Goal: Task Accomplishment & Management: Manage account settings

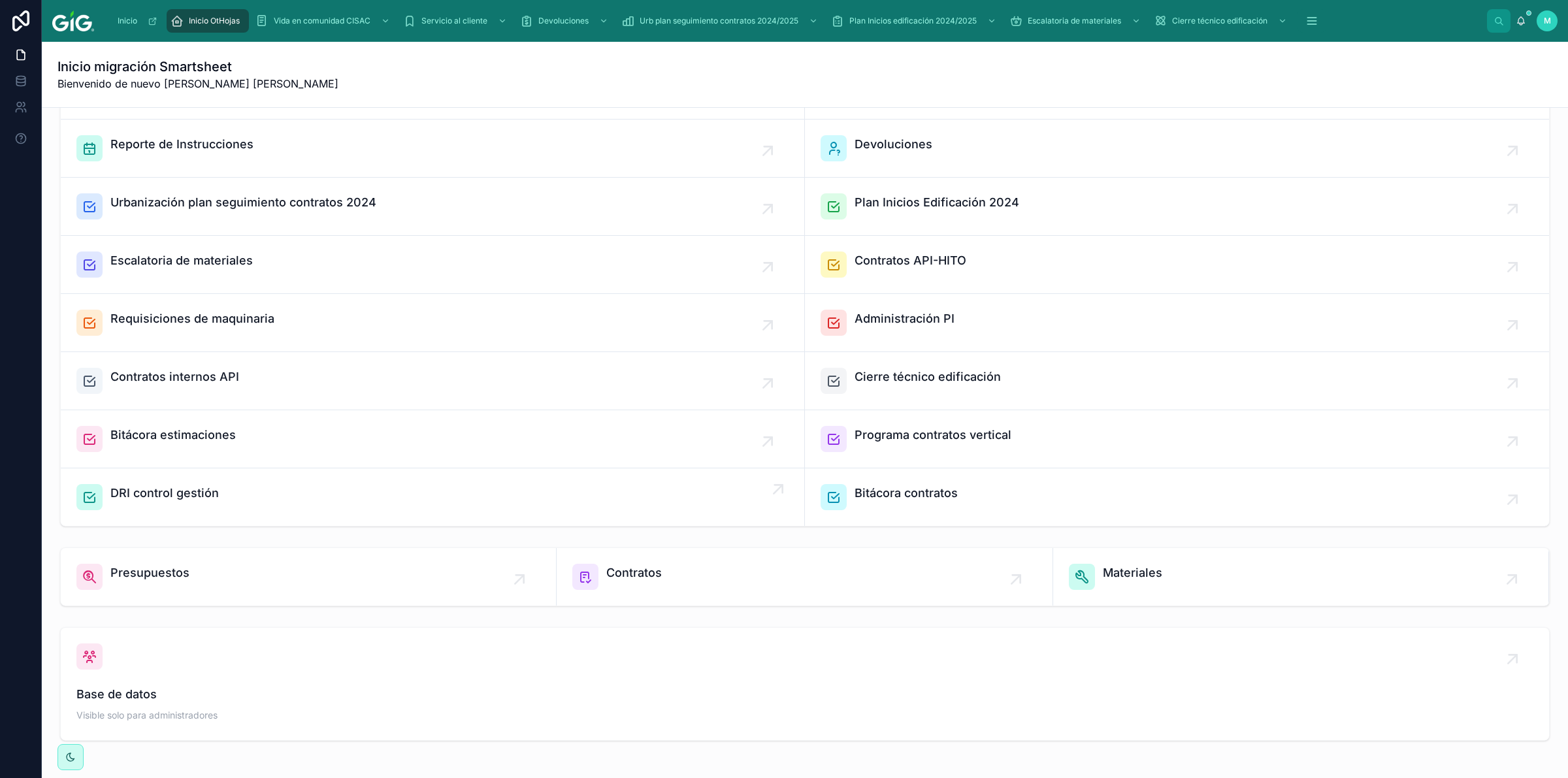
scroll to position [137, 0]
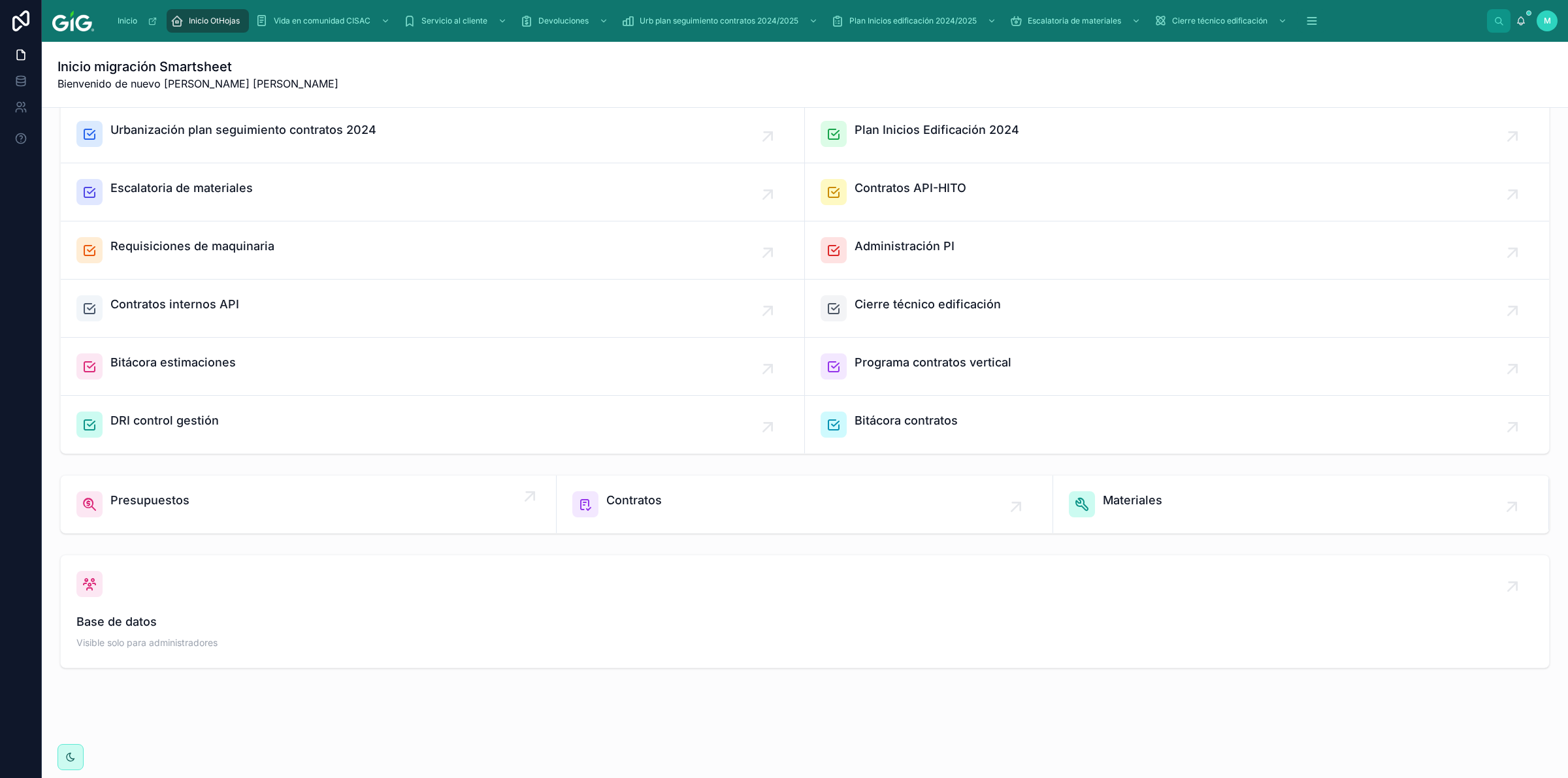
click at [188, 501] on div "Presupuestos" at bounding box center [308, 504] width 464 height 26
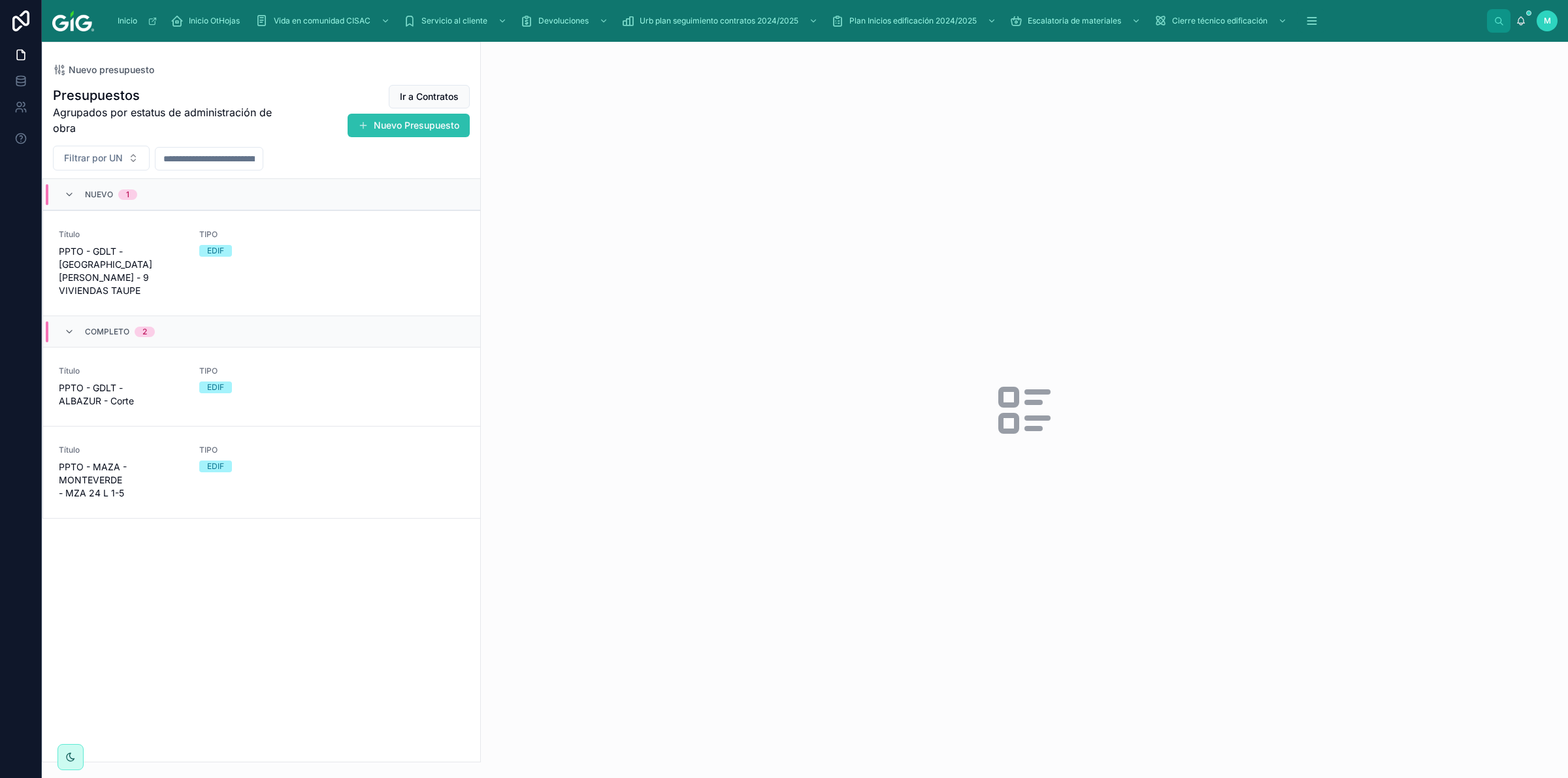
click at [425, 134] on button "Nuevo Presupuesto" at bounding box center [408, 125] width 122 height 24
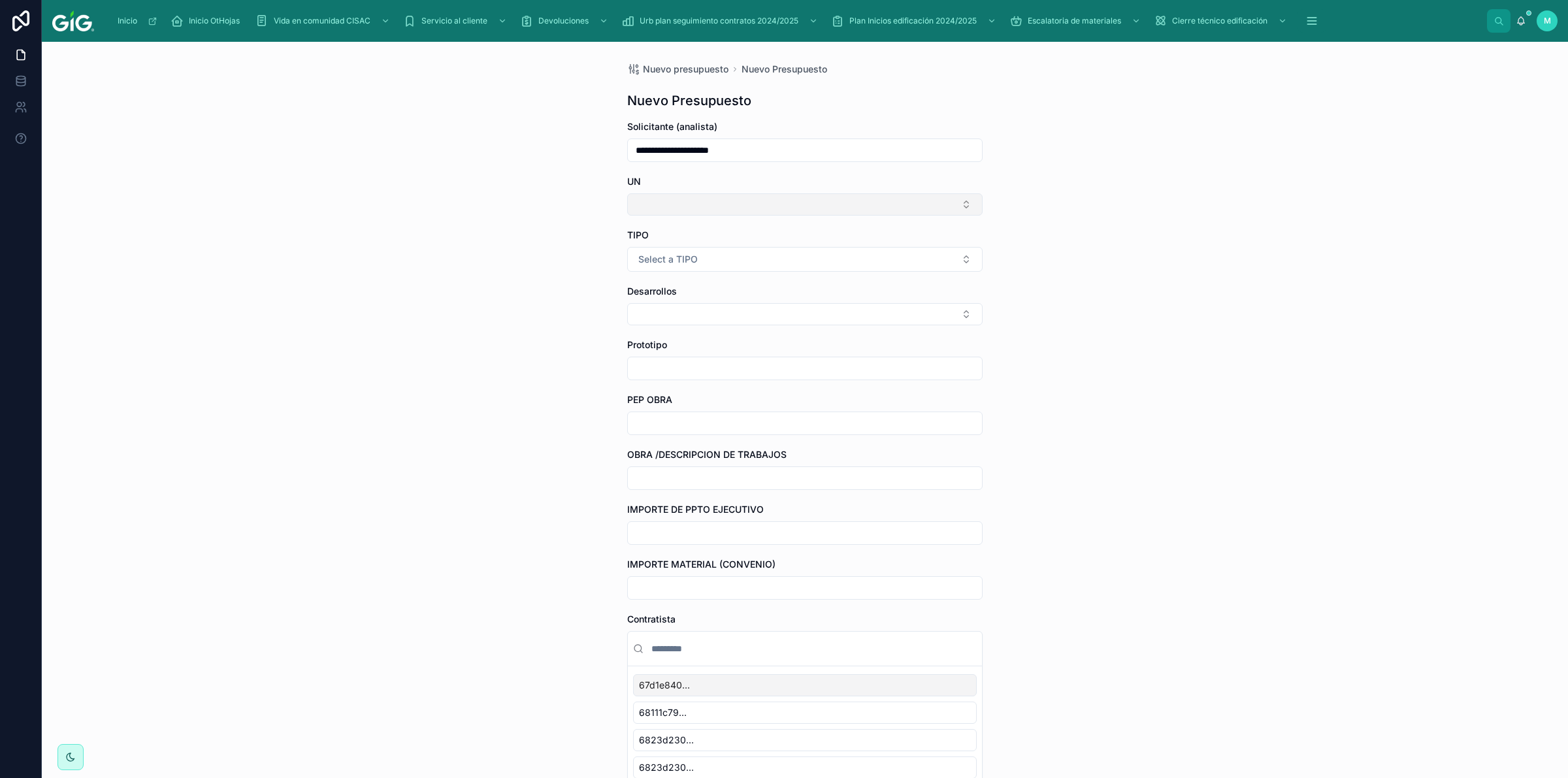
click at [733, 201] on button "Select Button" at bounding box center [805, 204] width 355 height 22
click at [678, 262] on div "GDL3" at bounding box center [798, 256] width 349 height 21
click at [729, 265] on button "Select a TIPO" at bounding box center [805, 262] width 355 height 25
click at [690, 317] on div "URB" at bounding box center [798, 314] width 349 height 19
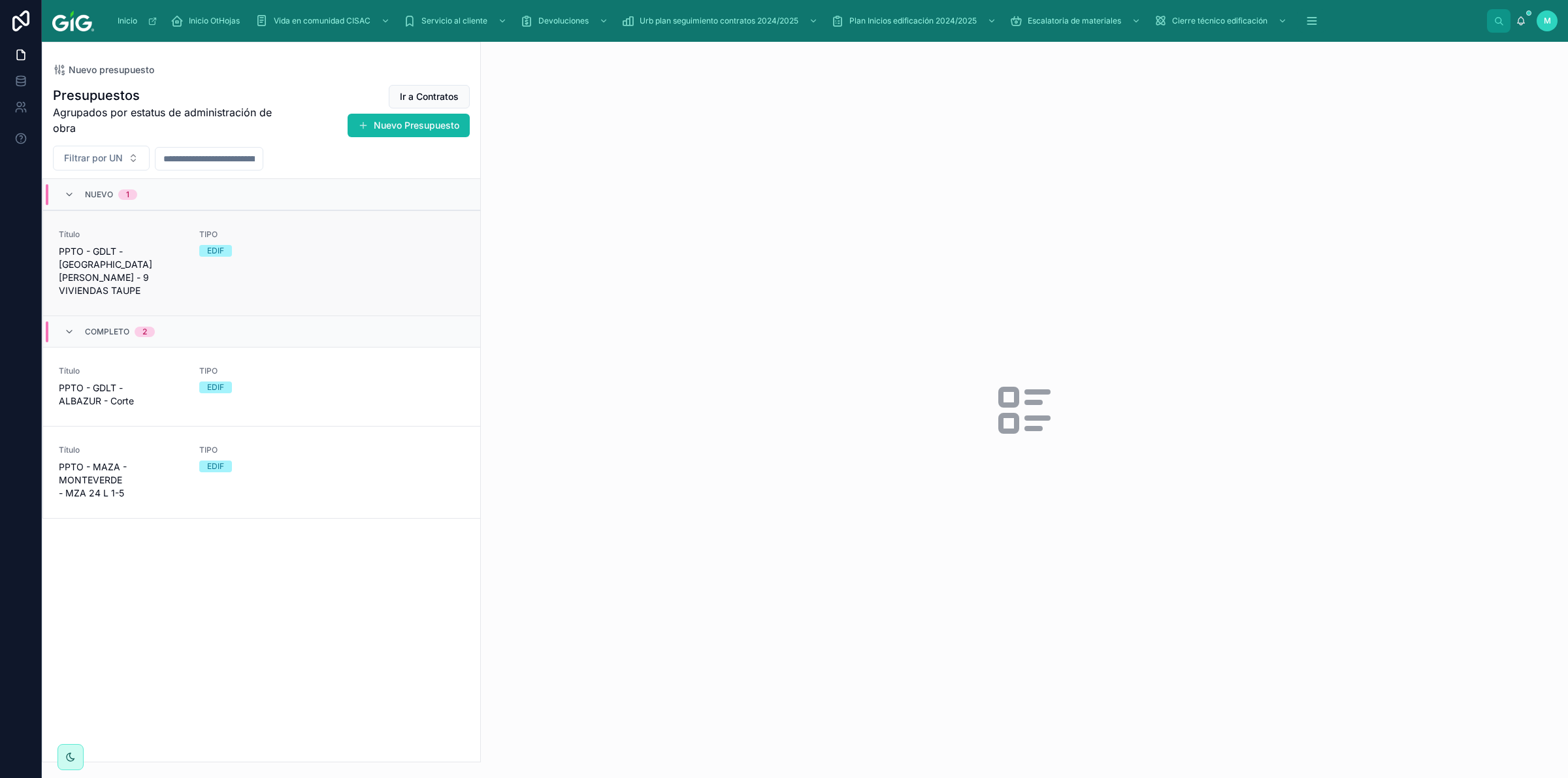
click at [256, 258] on div "TIPO EDIF" at bounding box center [261, 262] width 125 height 68
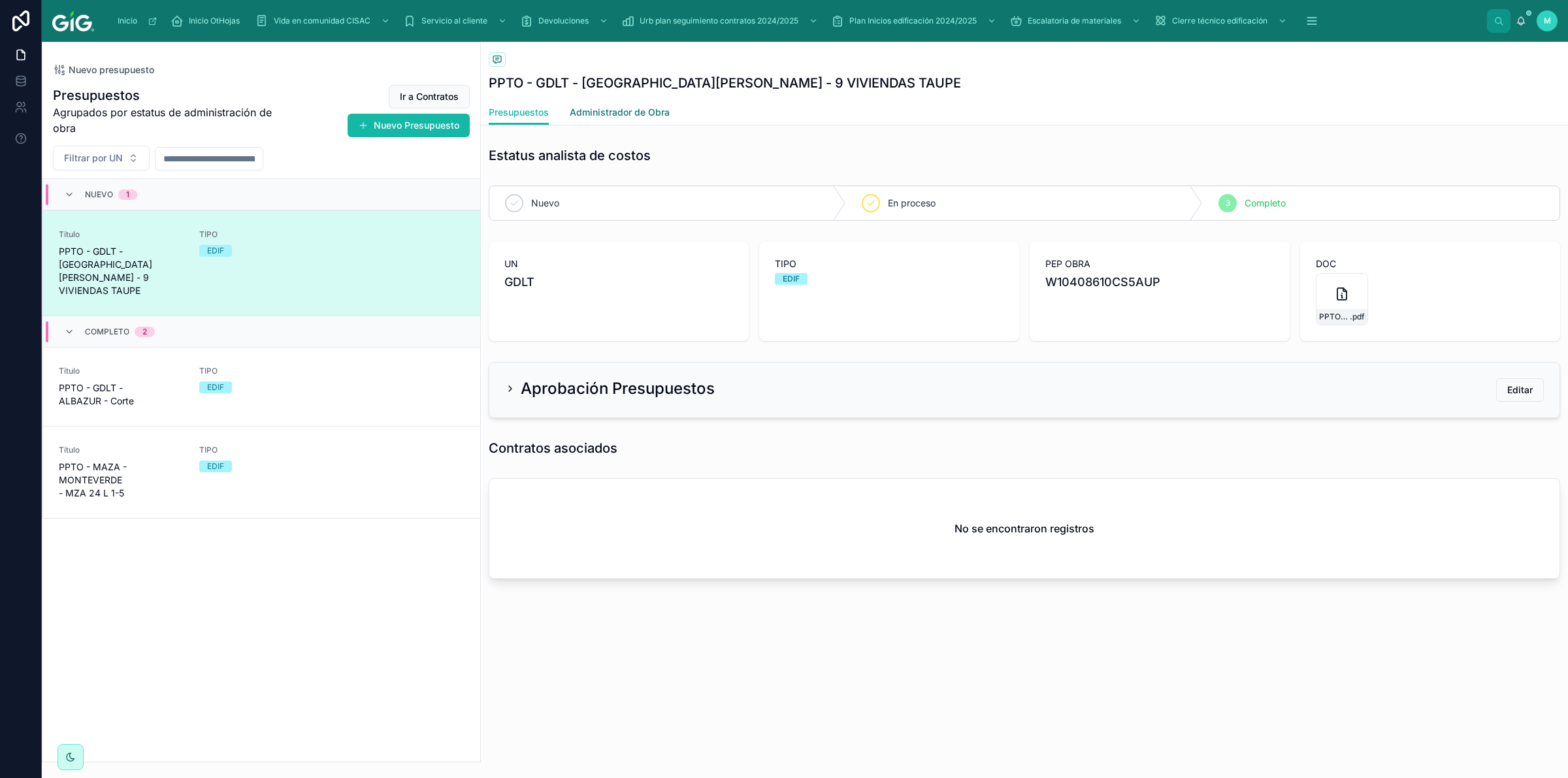
click at [628, 108] on span "Administrador de Obra" at bounding box center [620, 112] width 100 height 13
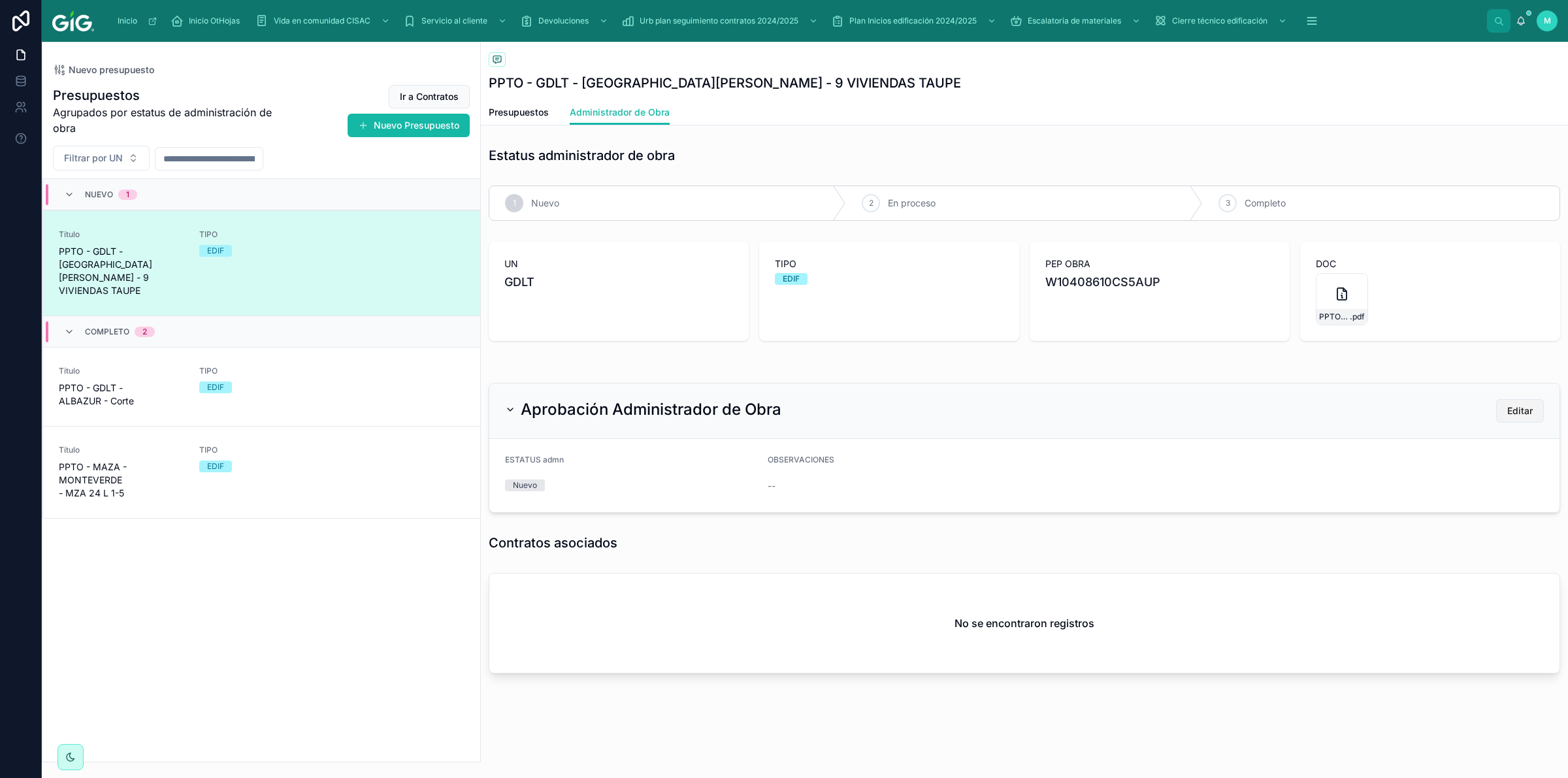
click at [1529, 412] on span "Editar" at bounding box center [1520, 411] width 26 height 13
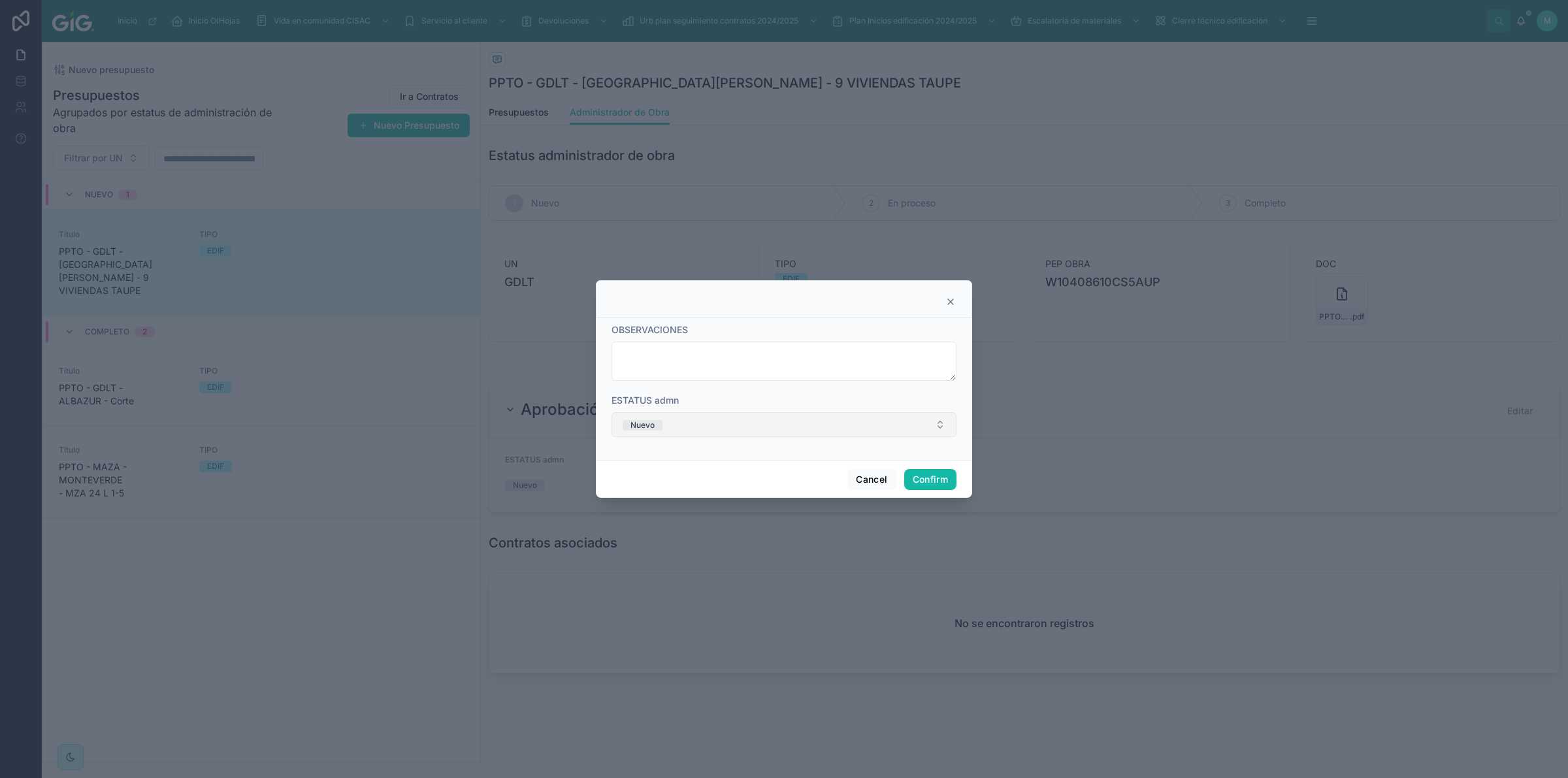
click at [745, 429] on button "Nuevo" at bounding box center [784, 424] width 345 height 25
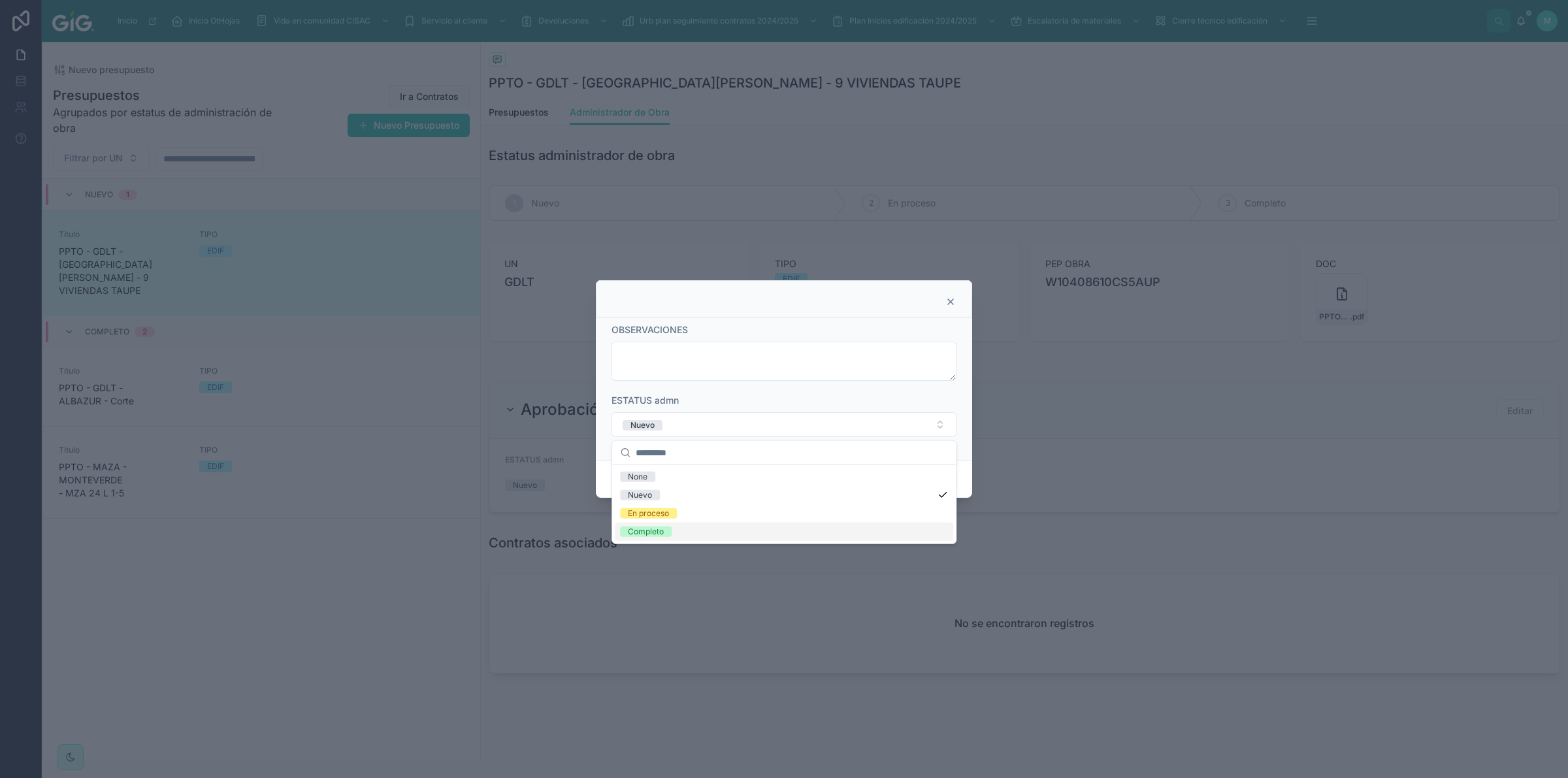
click at [673, 533] on div "Completo" at bounding box center [784, 532] width 338 height 19
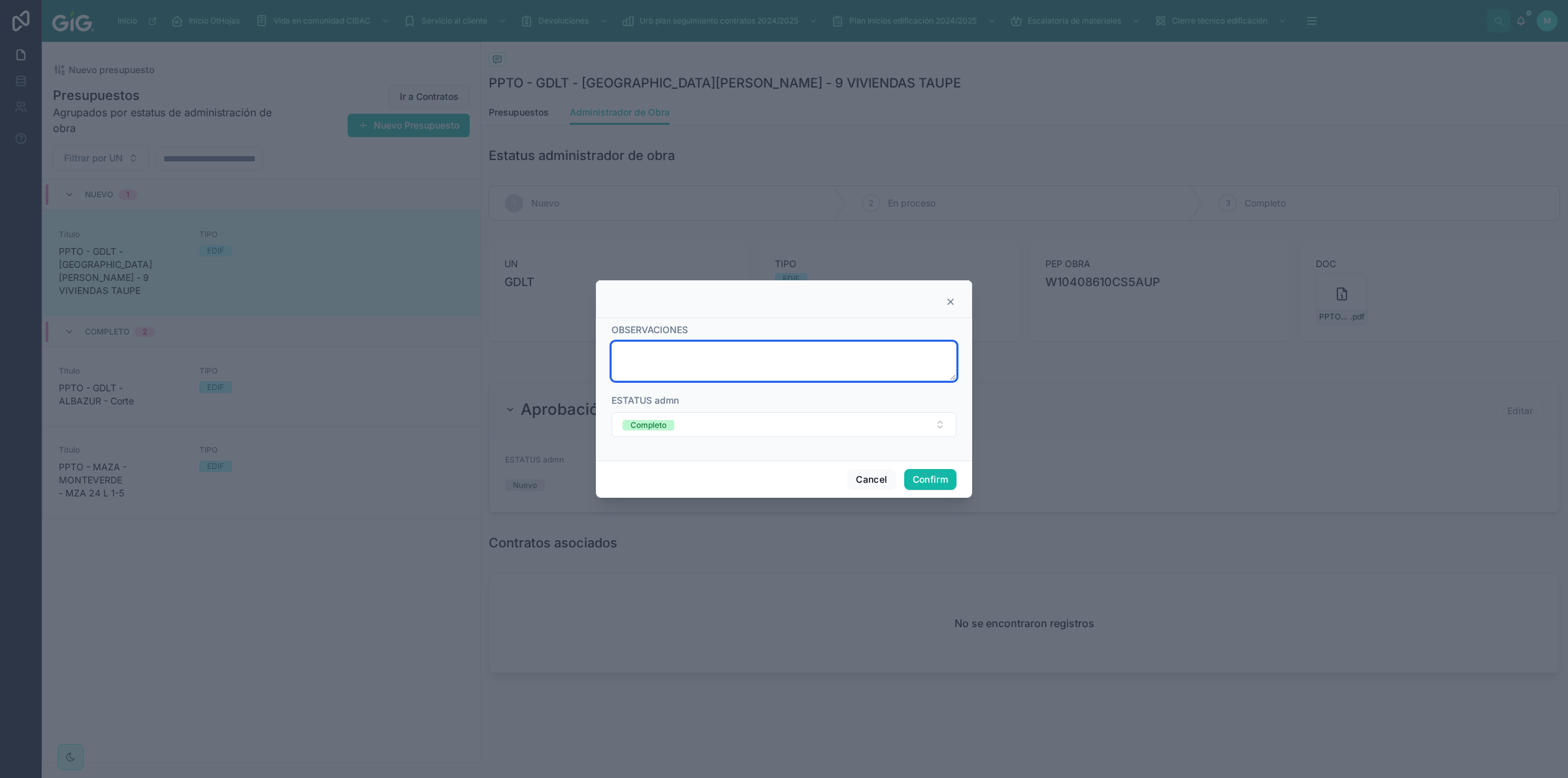
click at [726, 366] on textarea at bounding box center [784, 361] width 345 height 39
type textarea "*"
type textarea "*********"
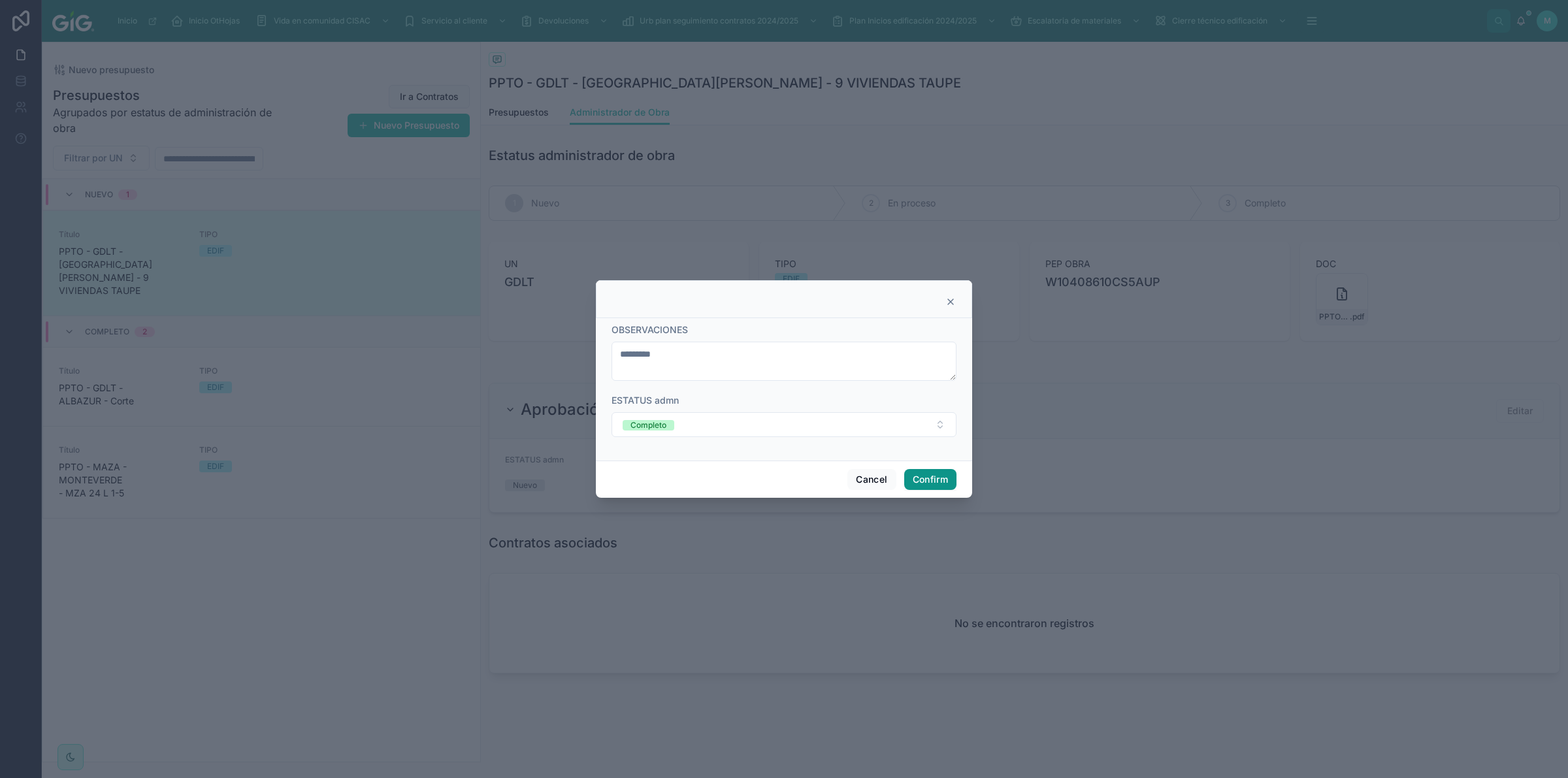
click at [921, 478] on button "Confirm" at bounding box center [930, 479] width 52 height 21
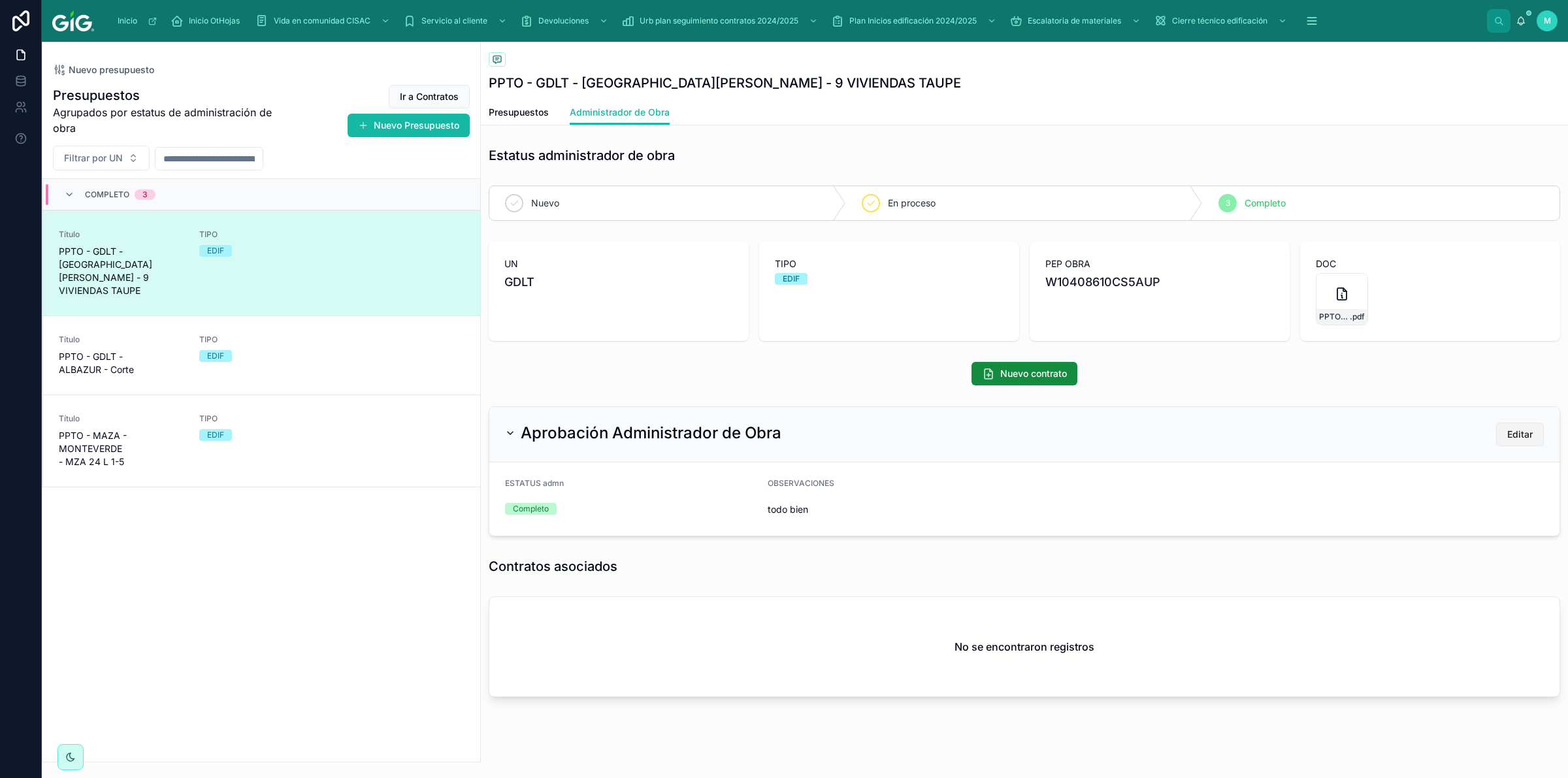
click at [1496, 431] on button "Editar" at bounding box center [1519, 434] width 48 height 24
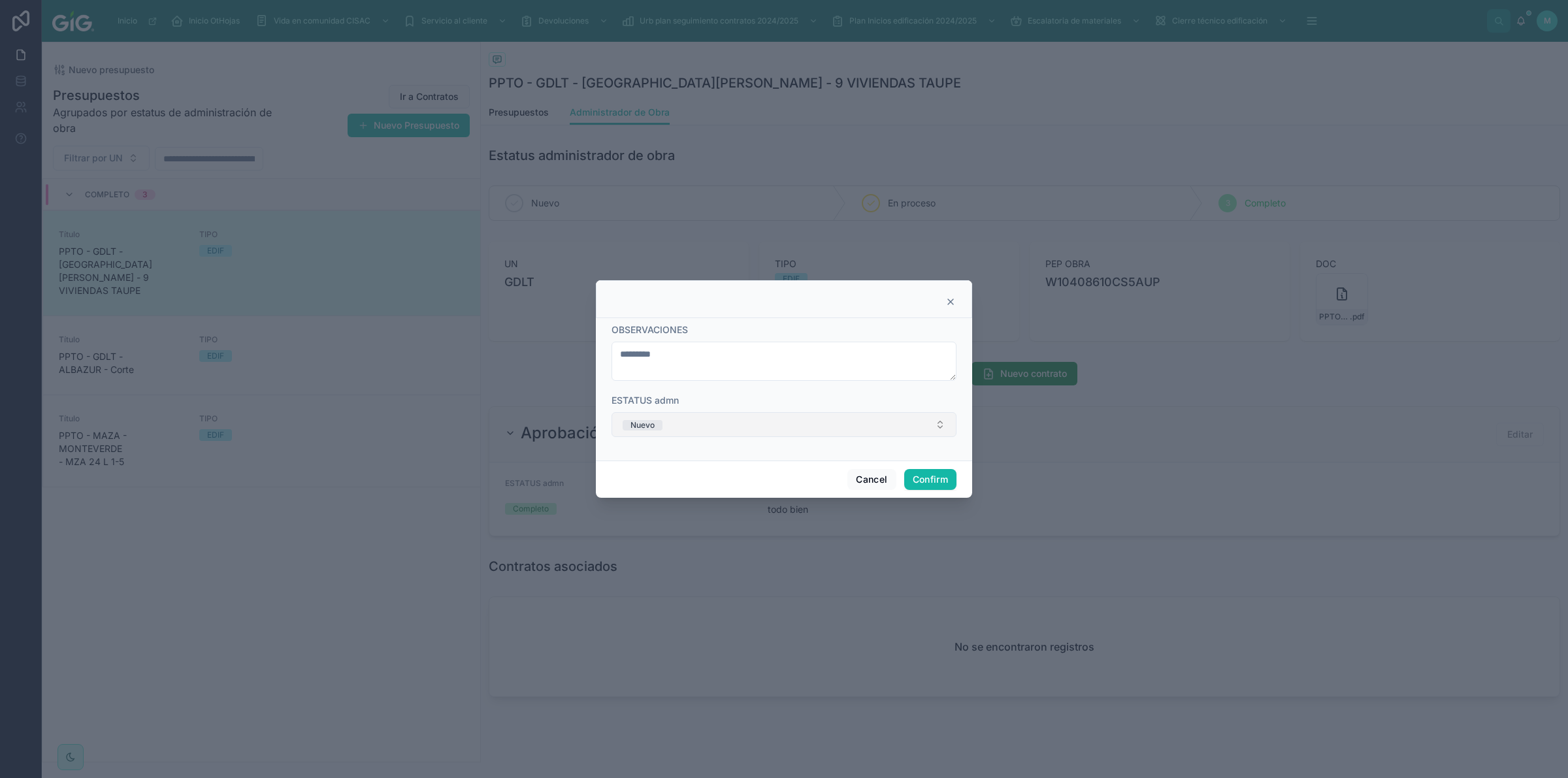
click at [785, 416] on button "Nuevo" at bounding box center [784, 424] width 345 height 25
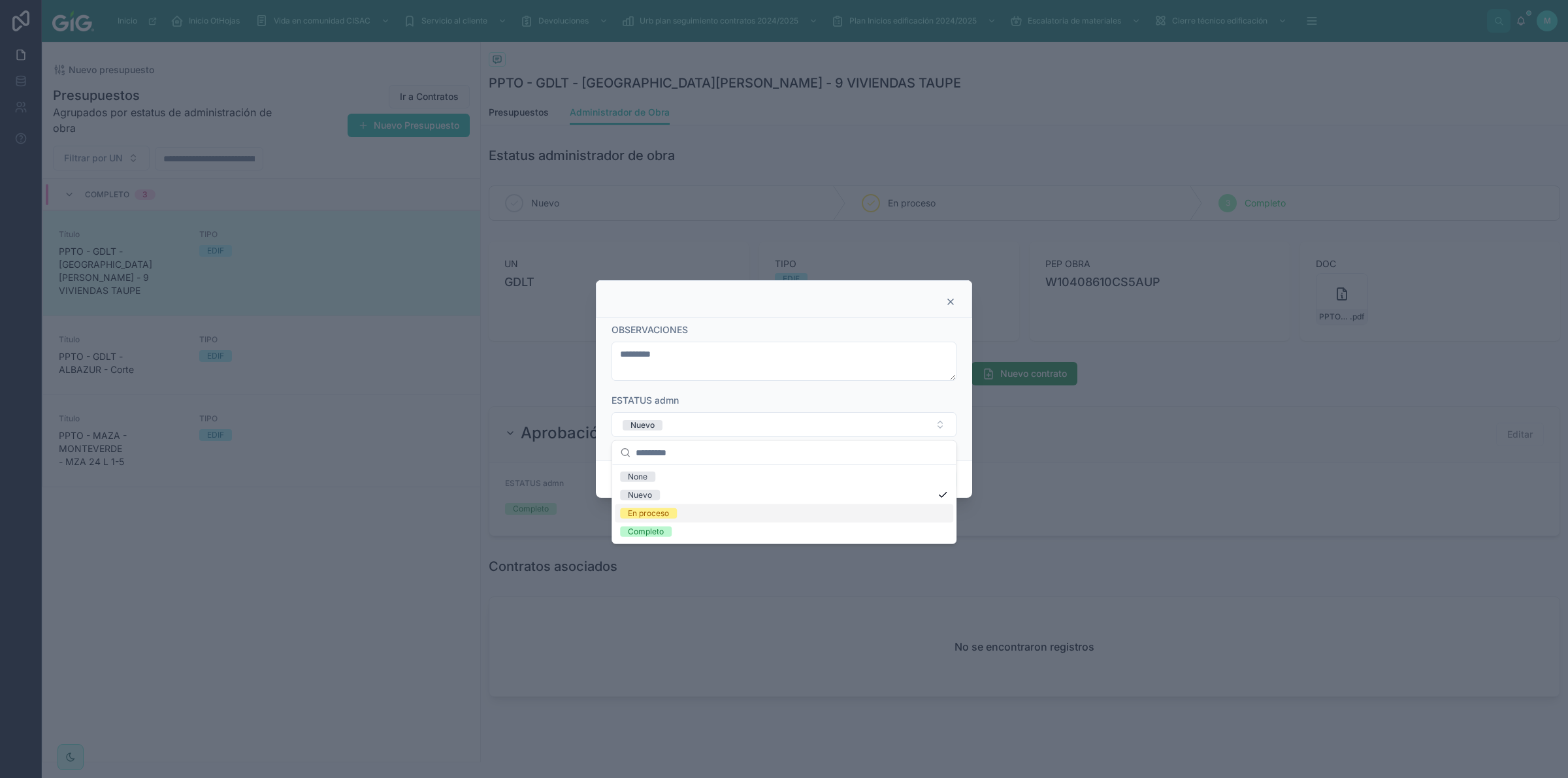
click at [711, 509] on div "En proceso" at bounding box center [784, 513] width 338 height 19
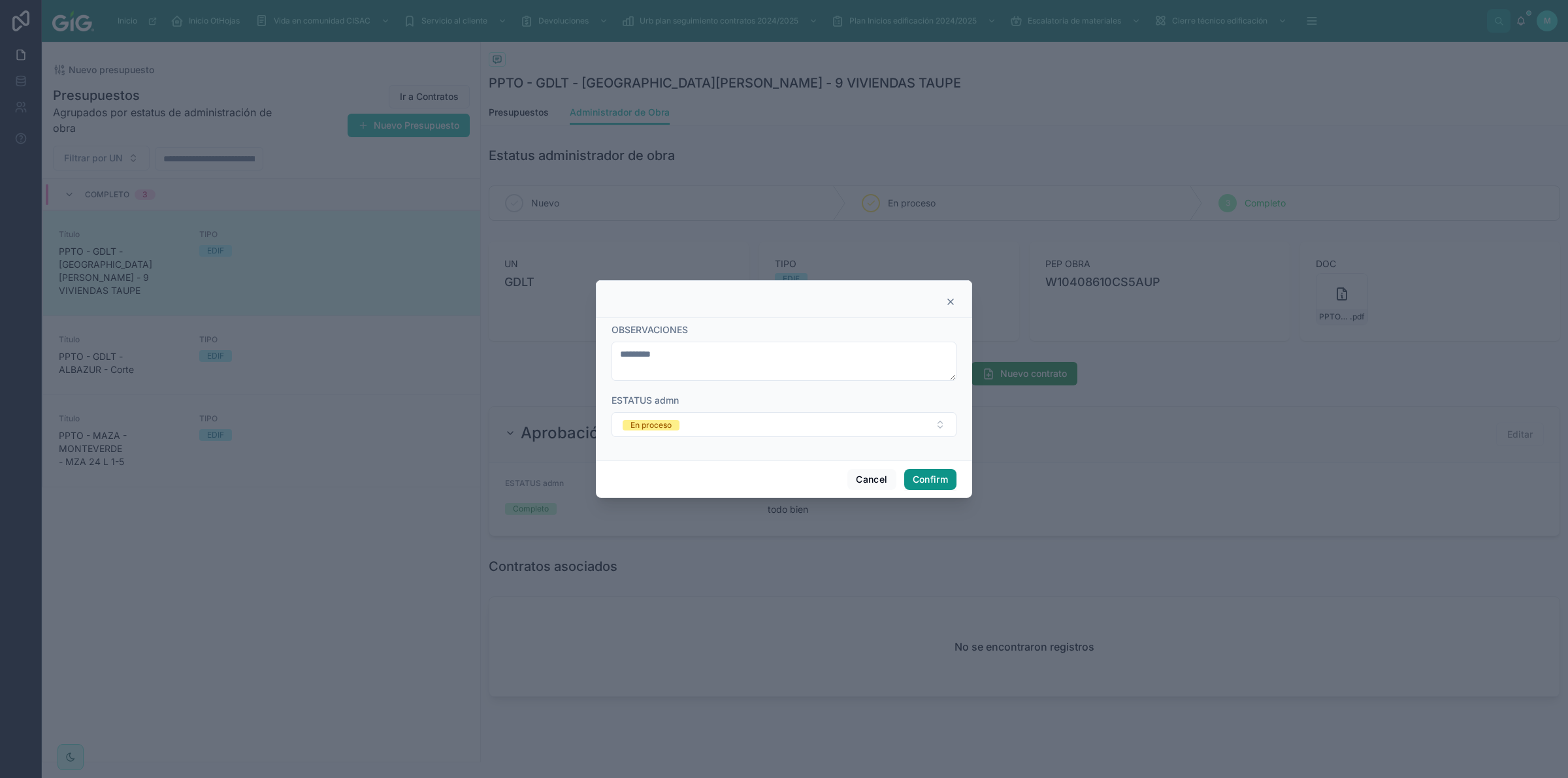
click at [927, 474] on button "Confirm" at bounding box center [930, 479] width 52 height 21
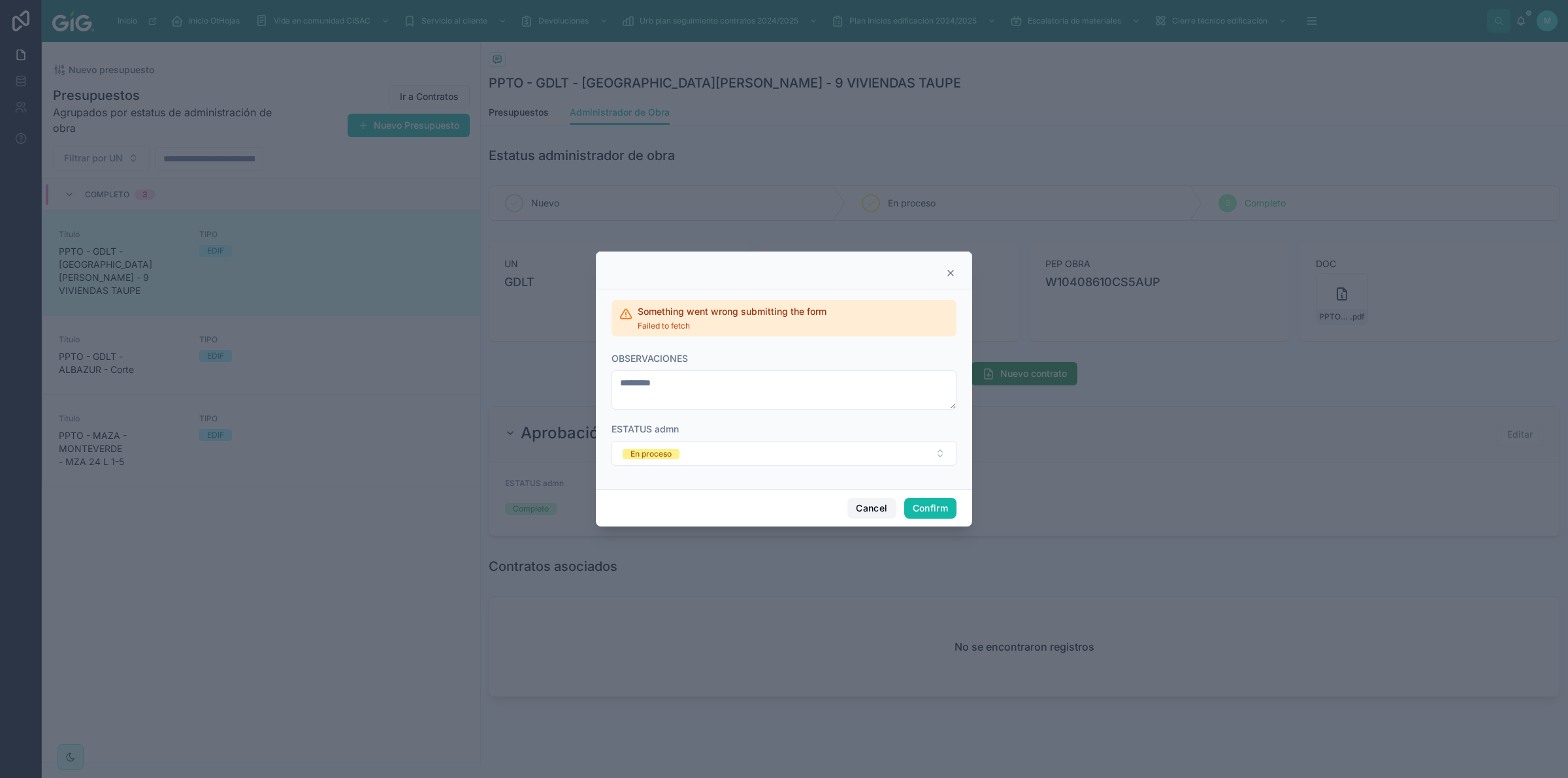
click at [857, 505] on button "Cancel" at bounding box center [872, 508] width 49 height 21
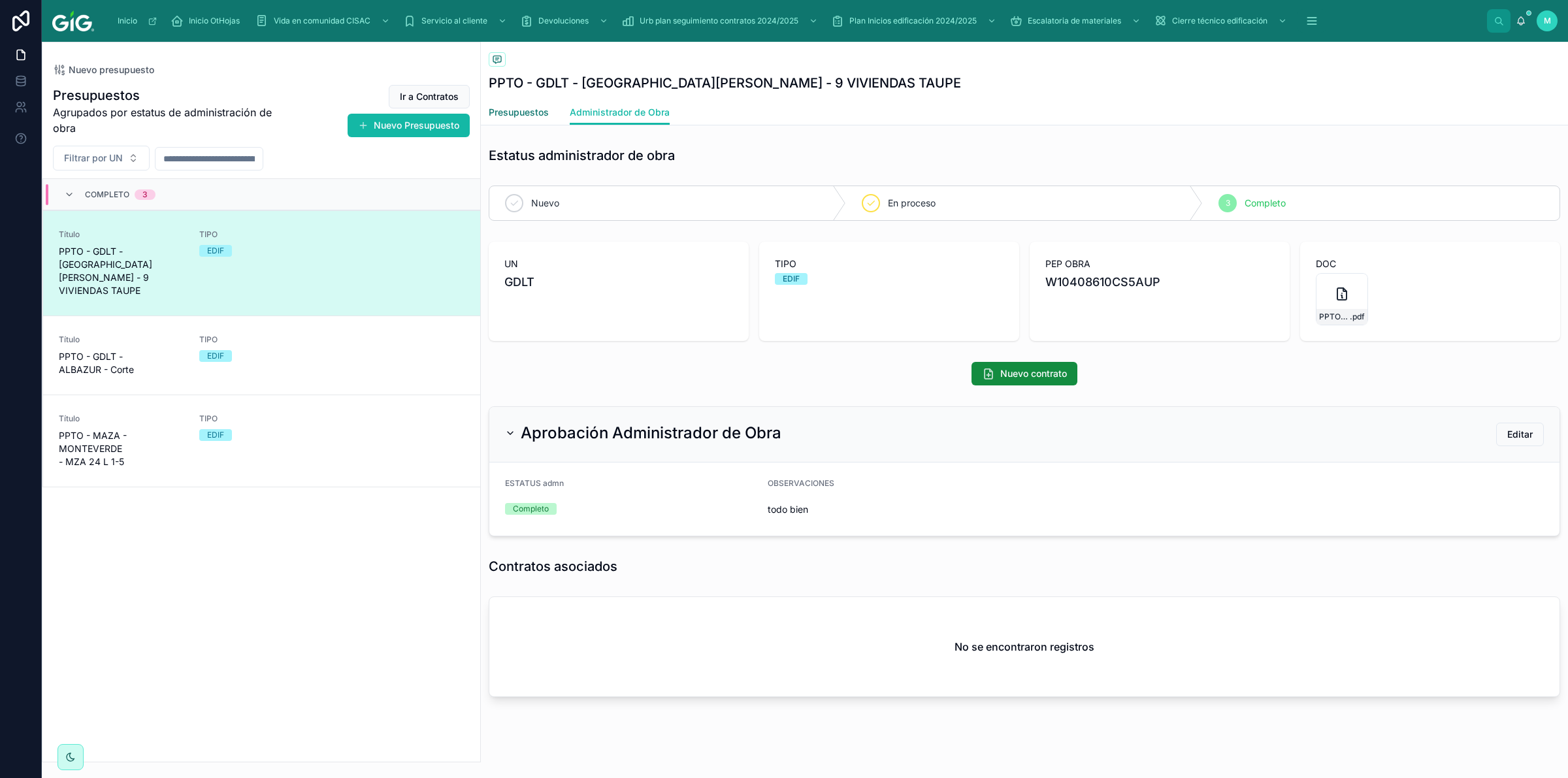
click at [534, 120] on link "Presupuestos" at bounding box center [519, 113] width 60 height 26
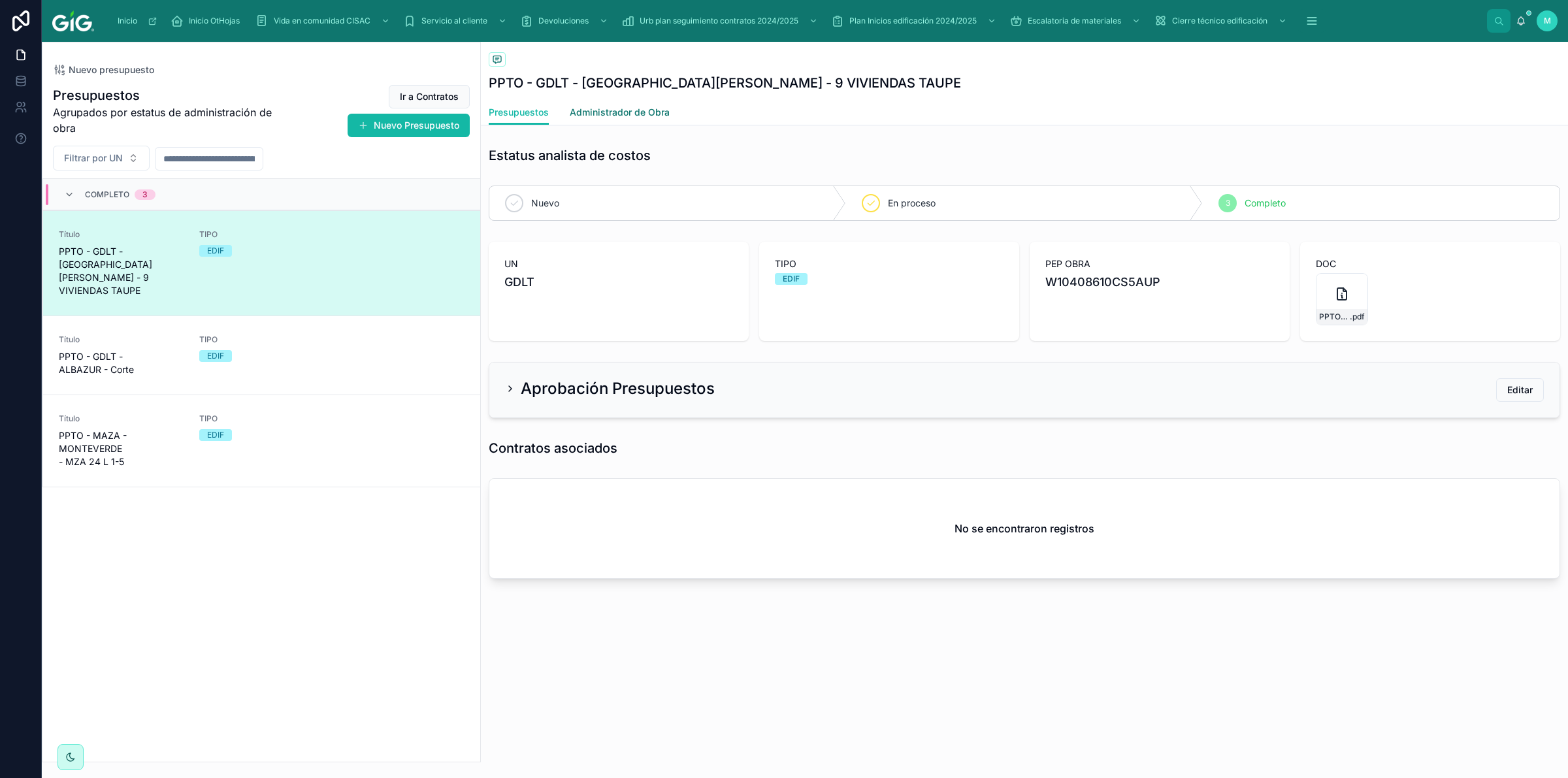
click at [651, 121] on link "Administrador de Obra" at bounding box center [620, 113] width 100 height 26
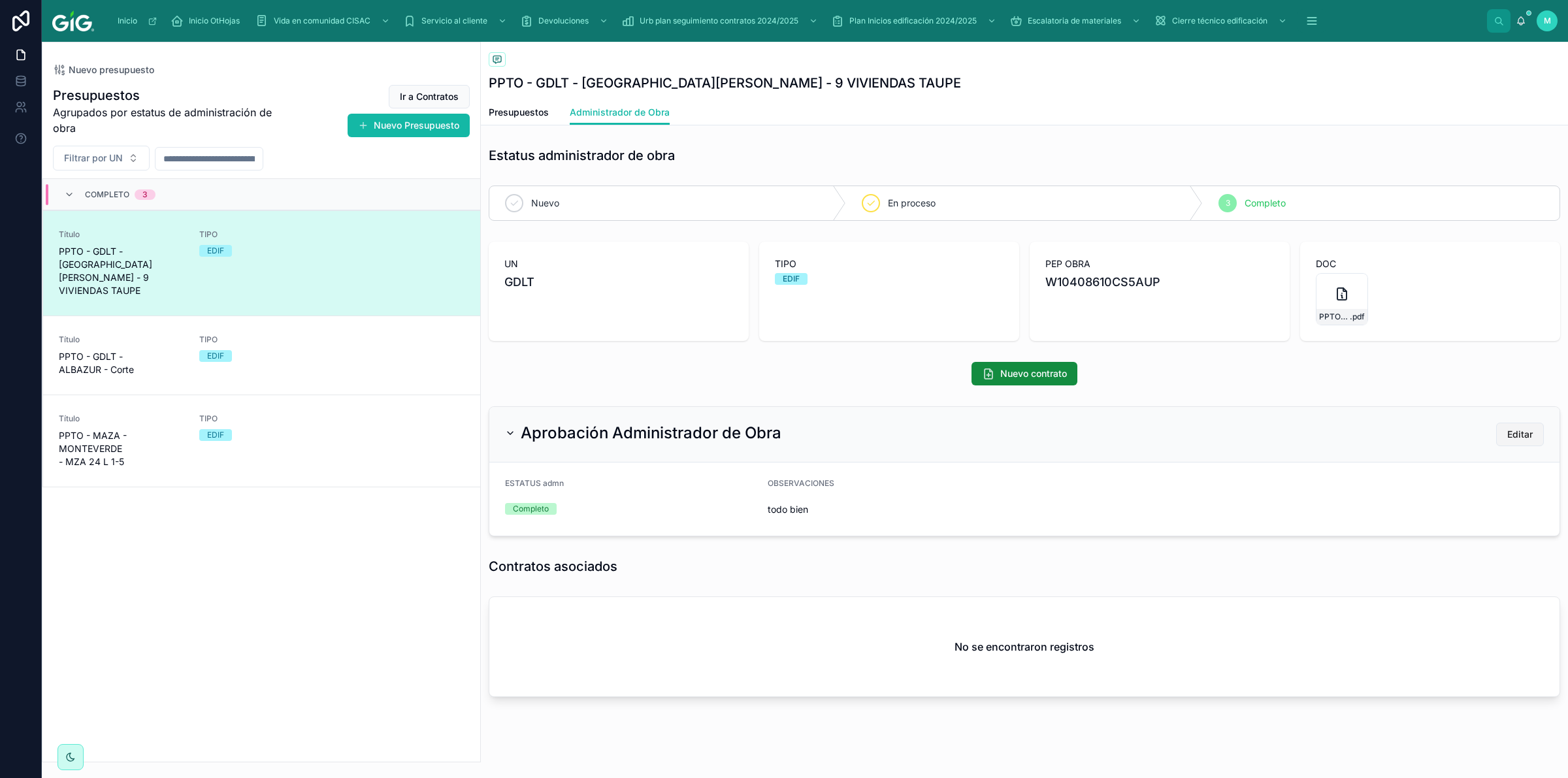
click at [1512, 436] on span "Editar" at bounding box center [1520, 434] width 26 height 13
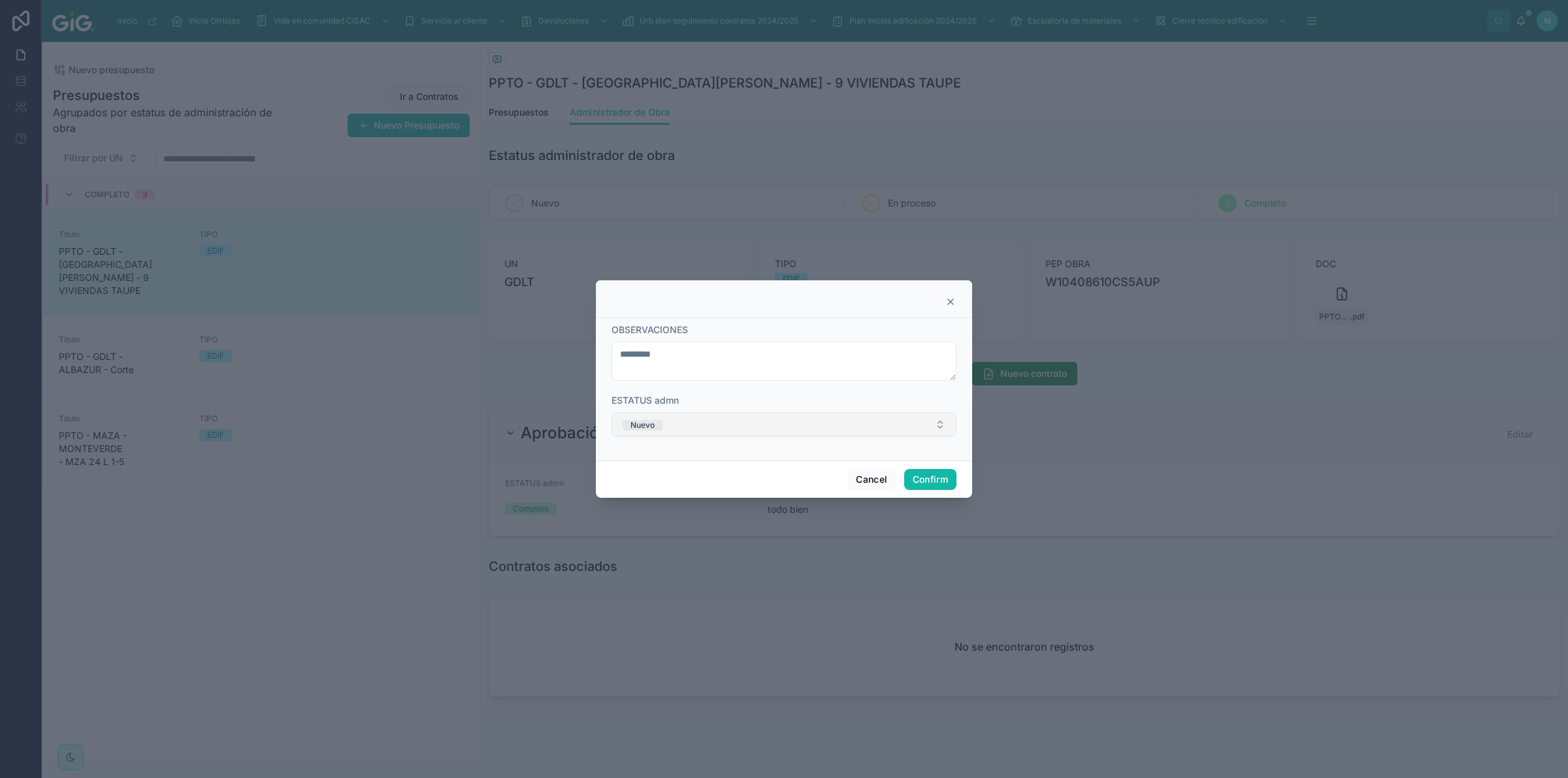
click at [796, 430] on button "Nuevo" at bounding box center [784, 424] width 345 height 25
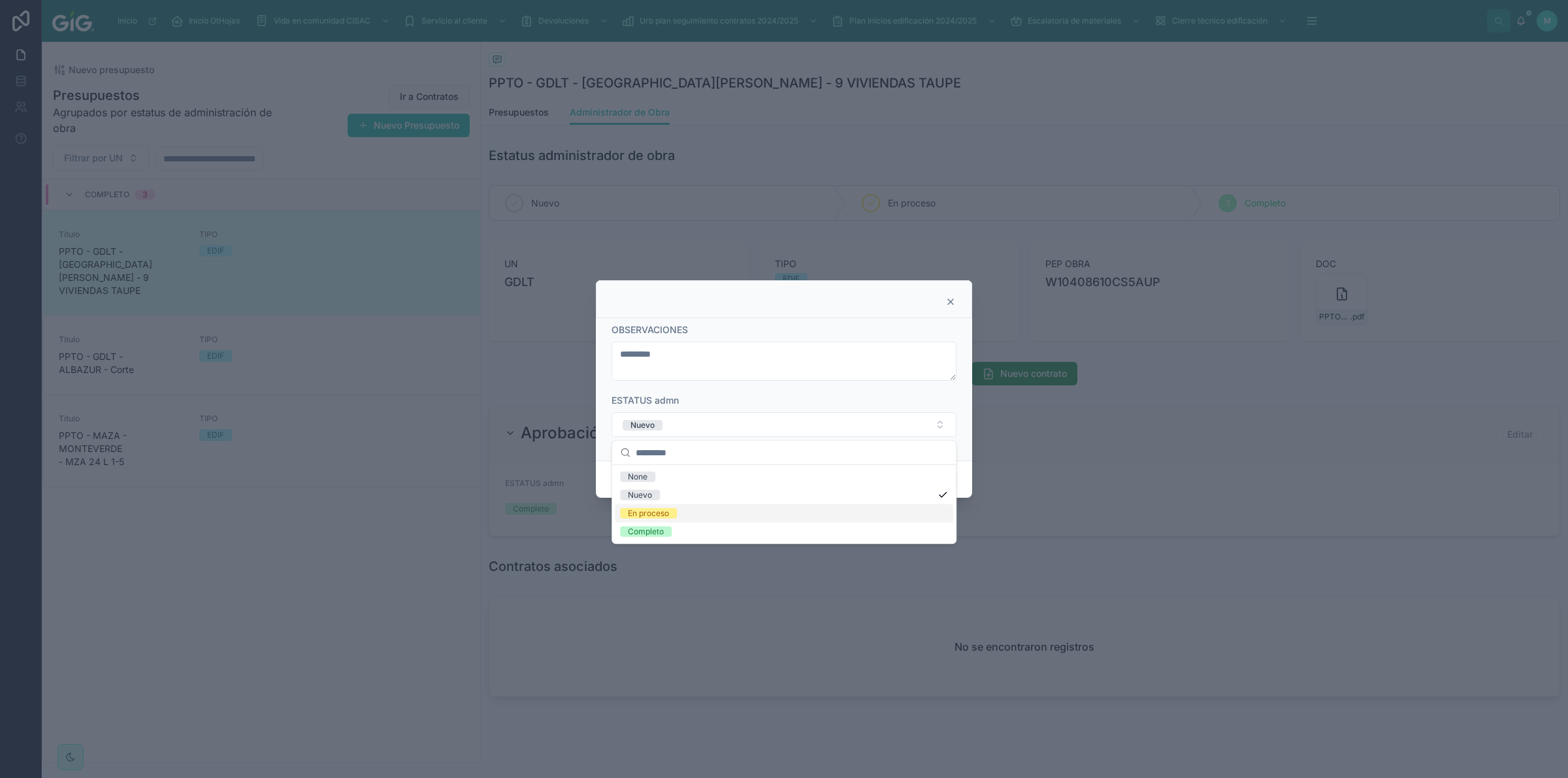
click at [665, 508] on div "En proceso" at bounding box center [648, 513] width 41 height 11
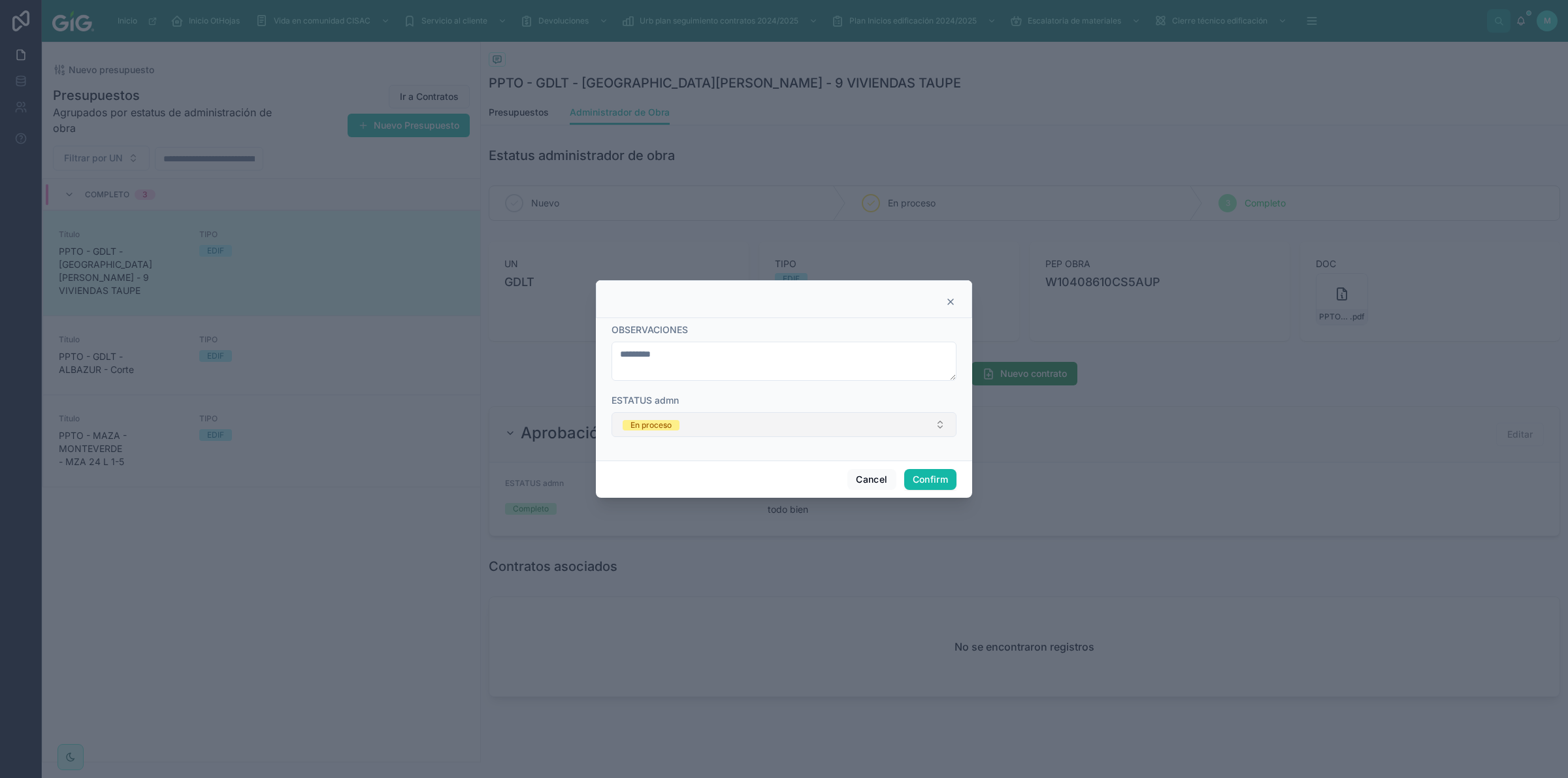
click at [742, 412] on button "En proceso" at bounding box center [784, 424] width 345 height 25
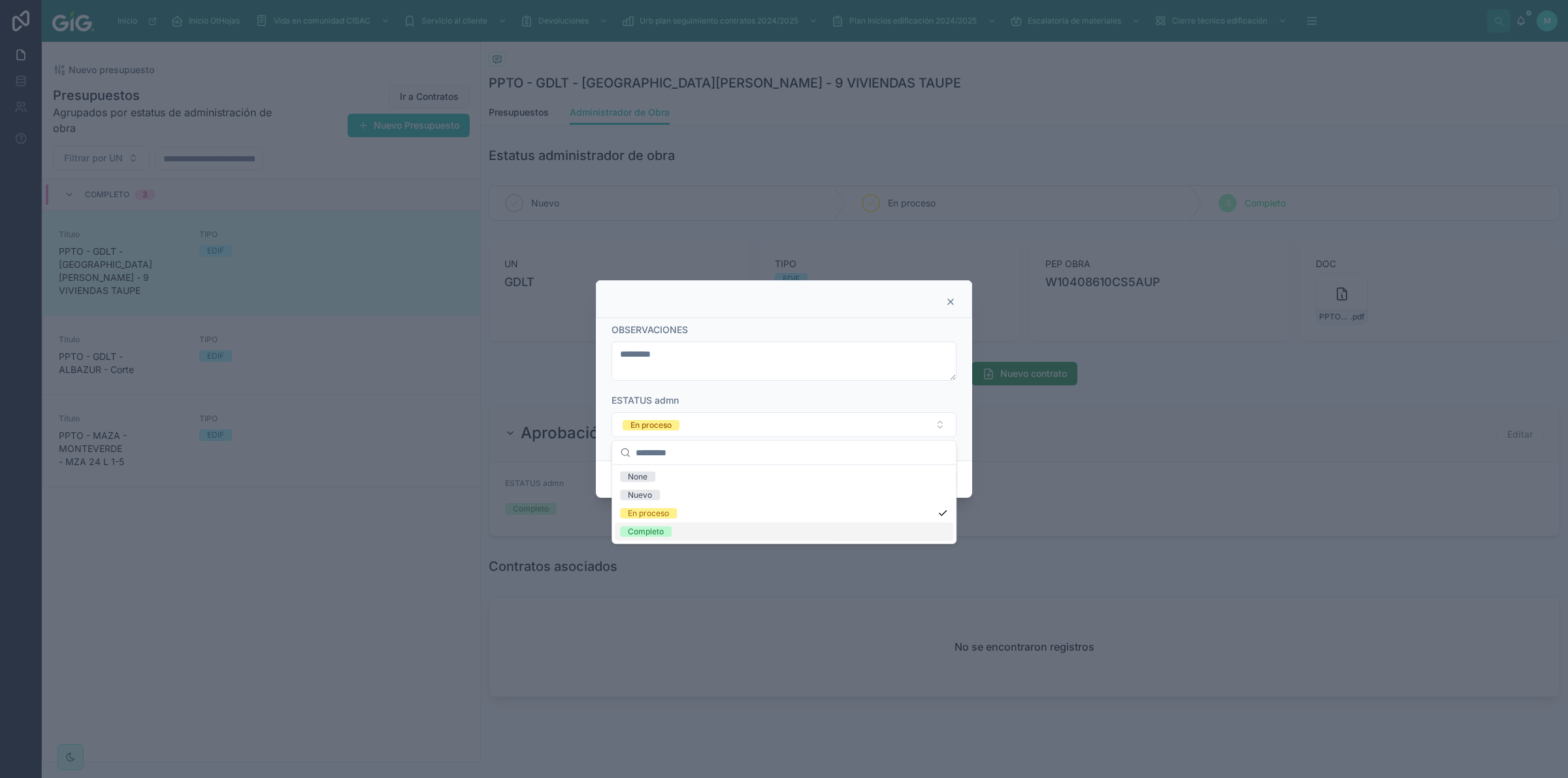
click at [674, 536] on div "Completo" at bounding box center [784, 532] width 338 height 19
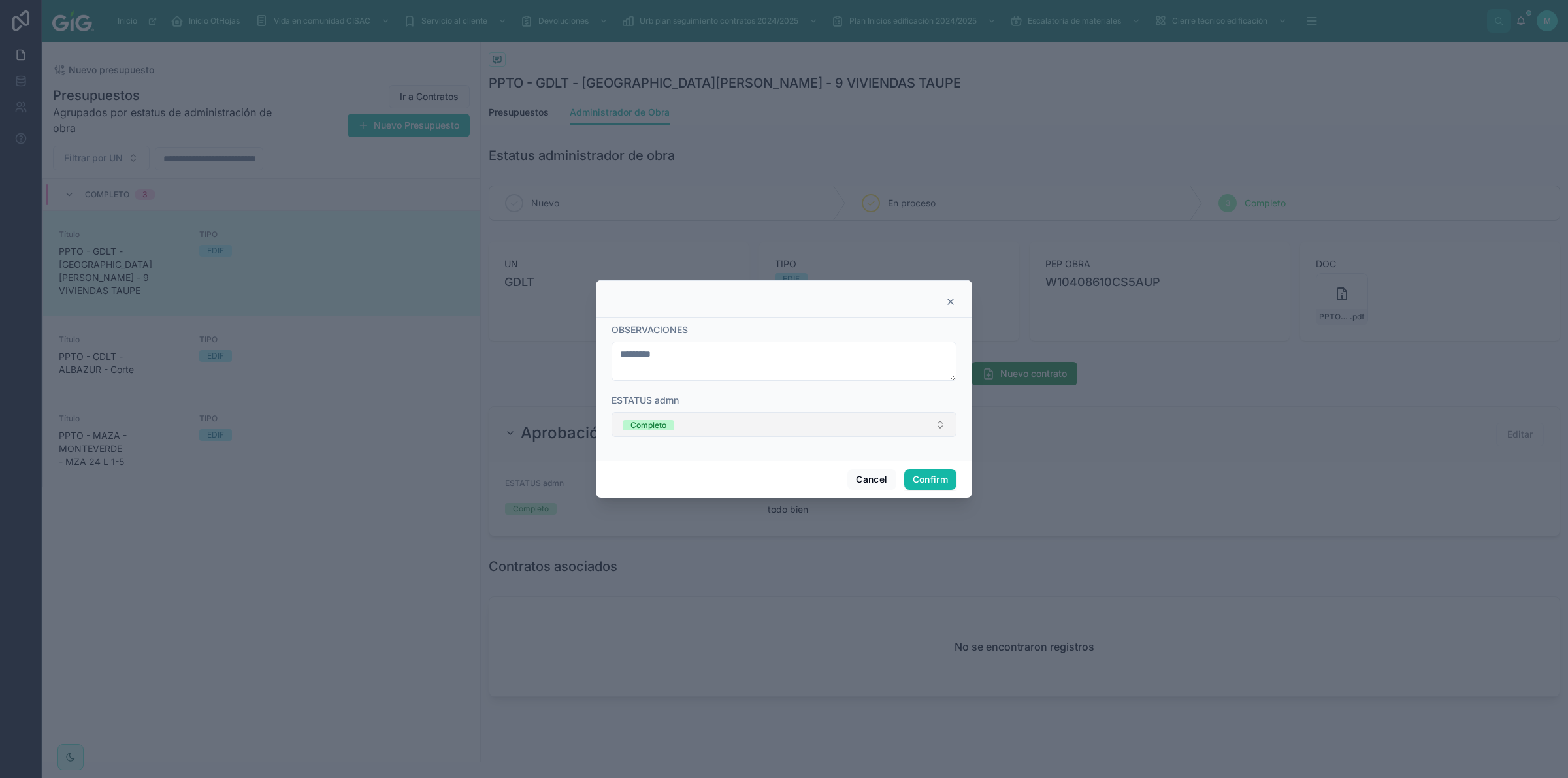
click at [727, 423] on button "Completo" at bounding box center [784, 424] width 345 height 25
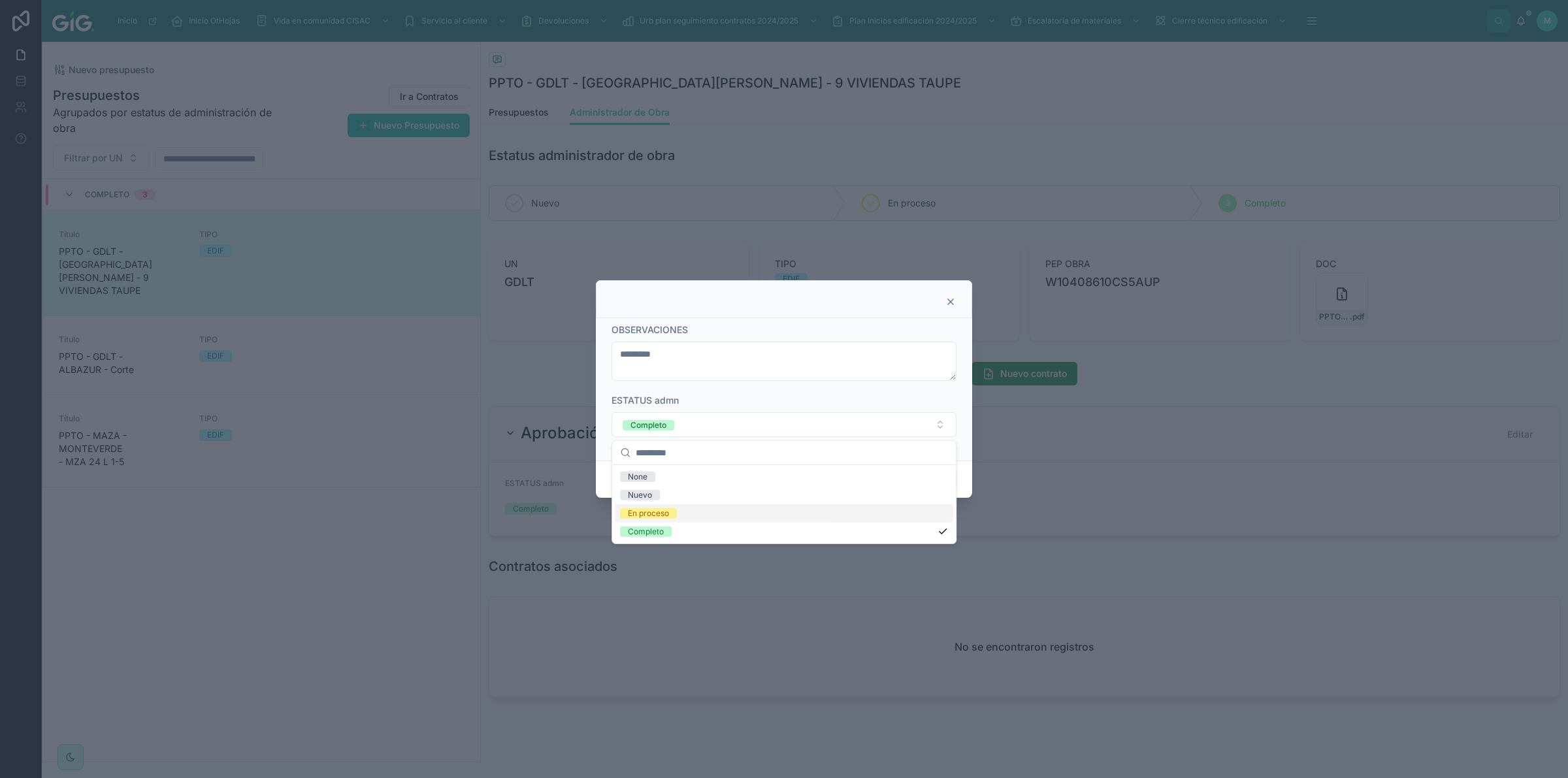
click at [700, 513] on div "En proceso" at bounding box center [784, 513] width 338 height 19
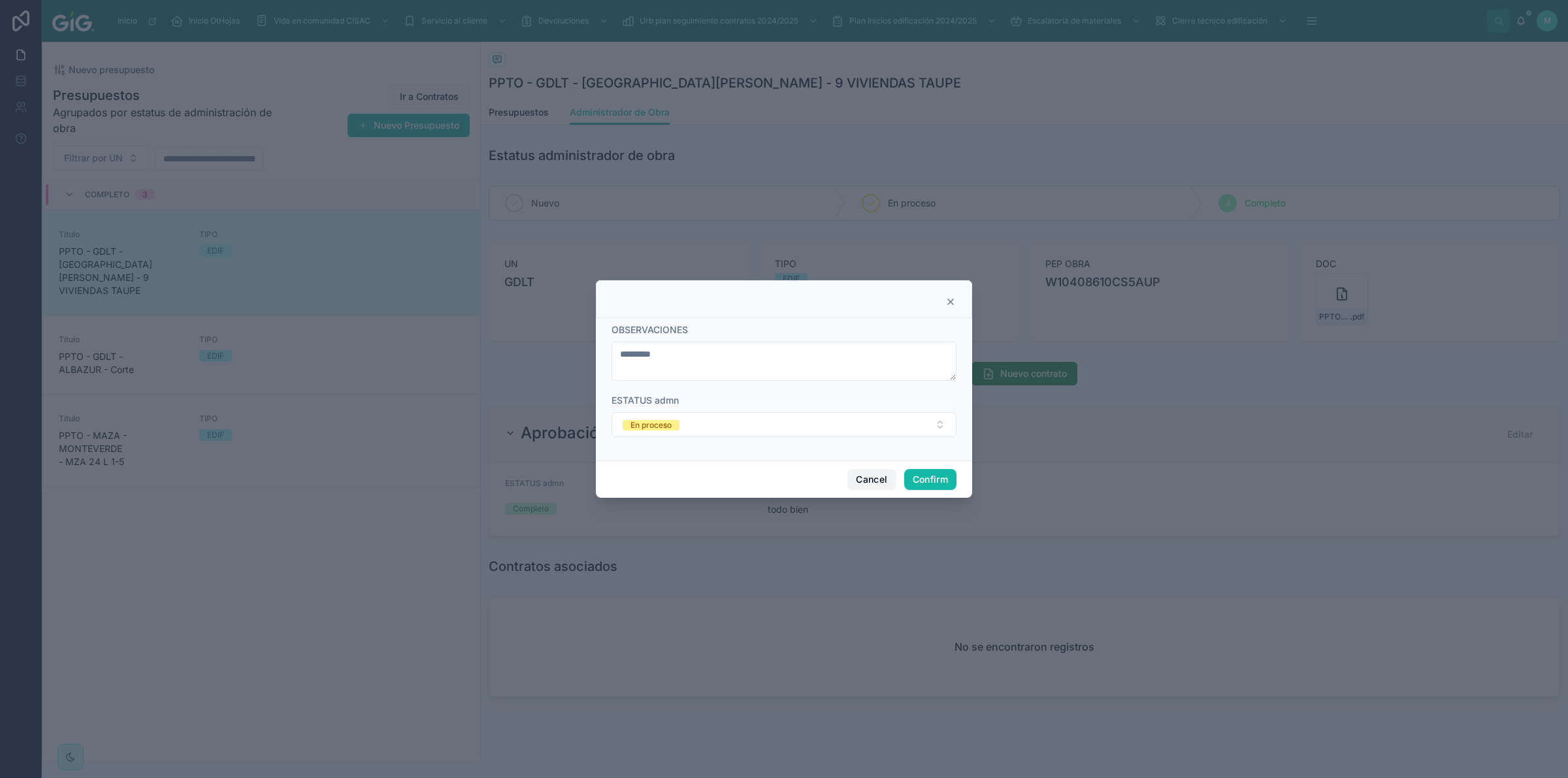
click at [869, 486] on button "Cancel" at bounding box center [872, 479] width 49 height 21
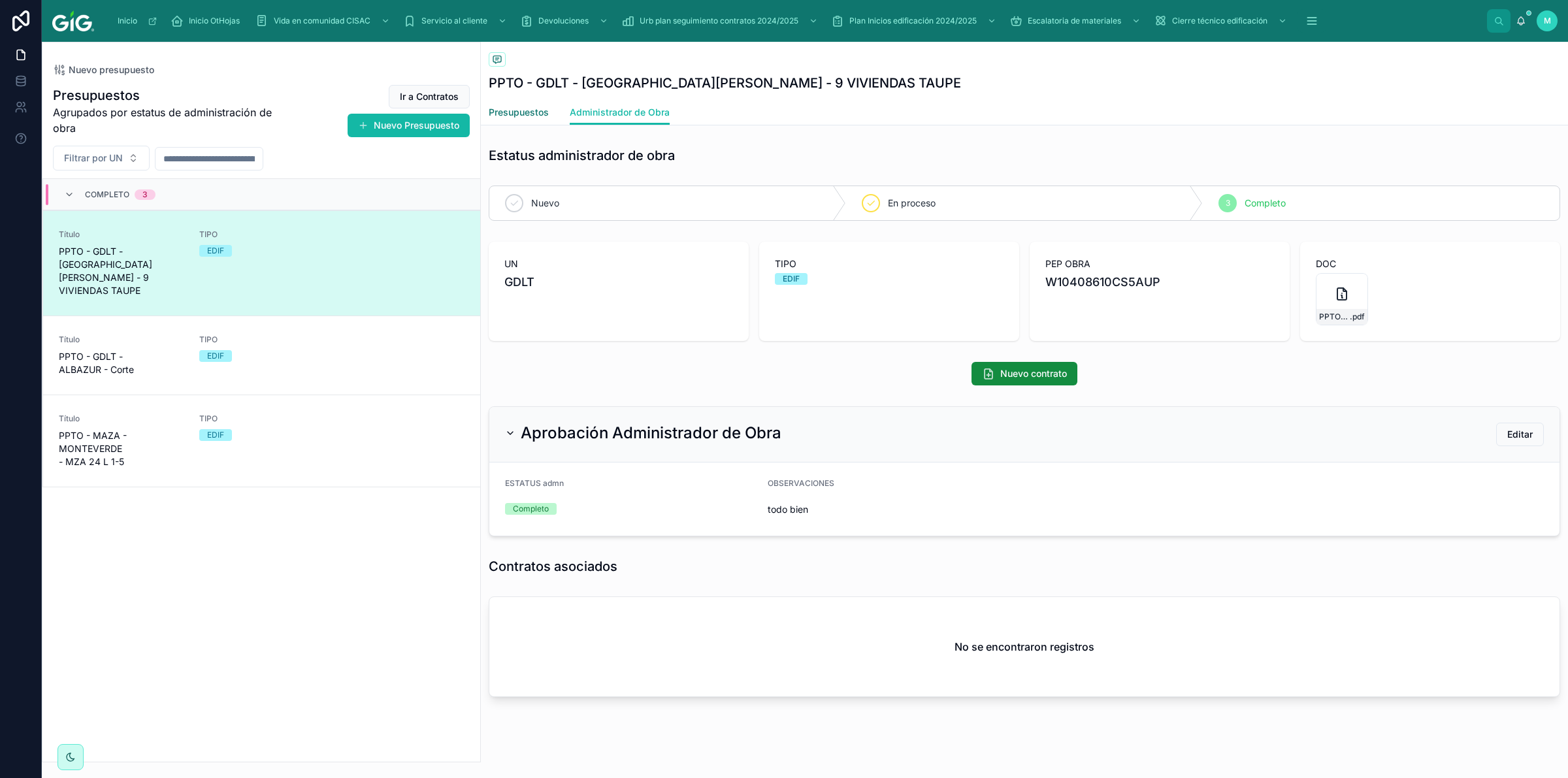
click at [544, 111] on span "Presupuestos" at bounding box center [519, 112] width 60 height 13
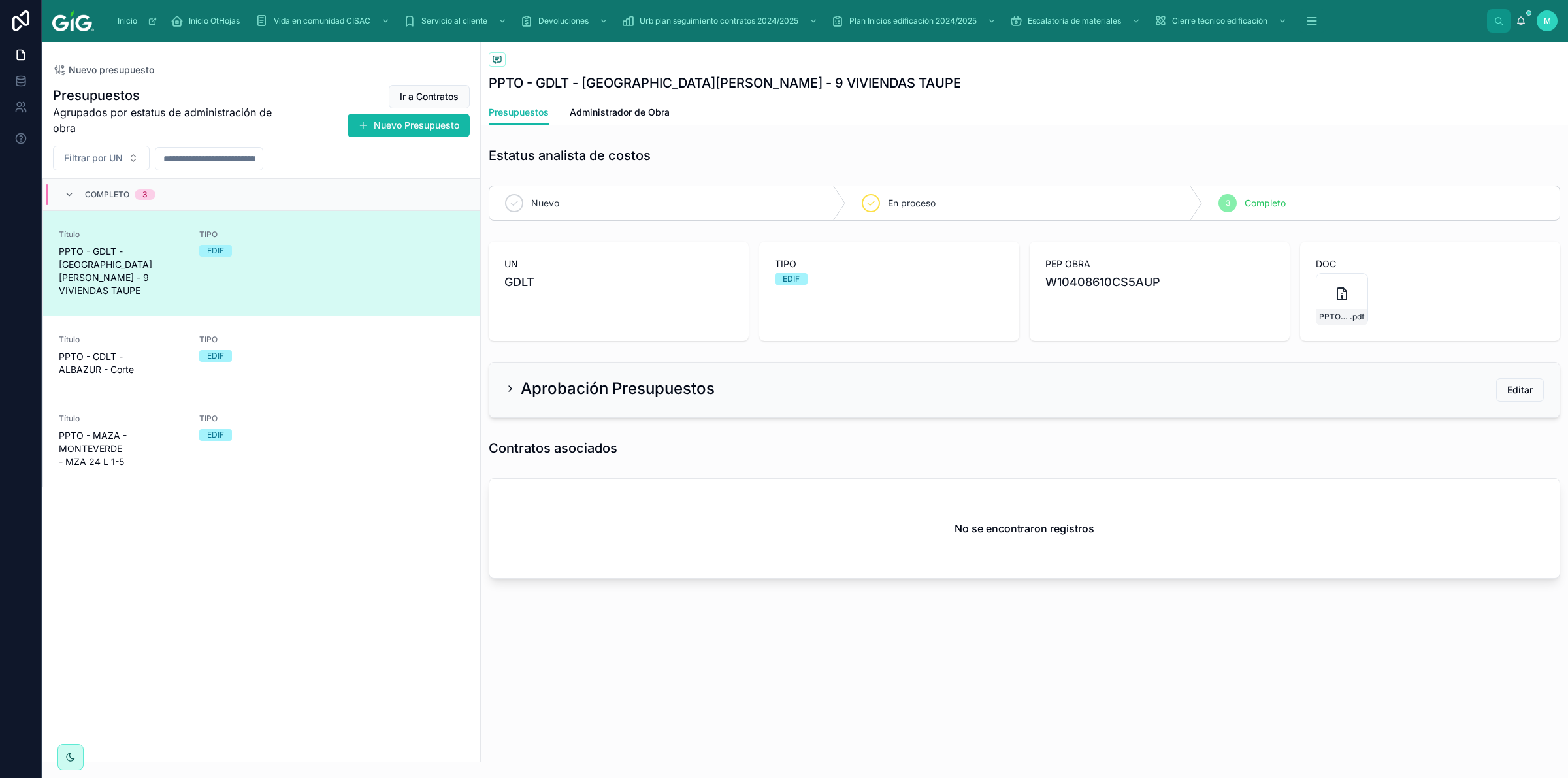
click at [1320, 392] on div "Aprobación Presupuestos Editar" at bounding box center [1024, 389] width 1039 height 24
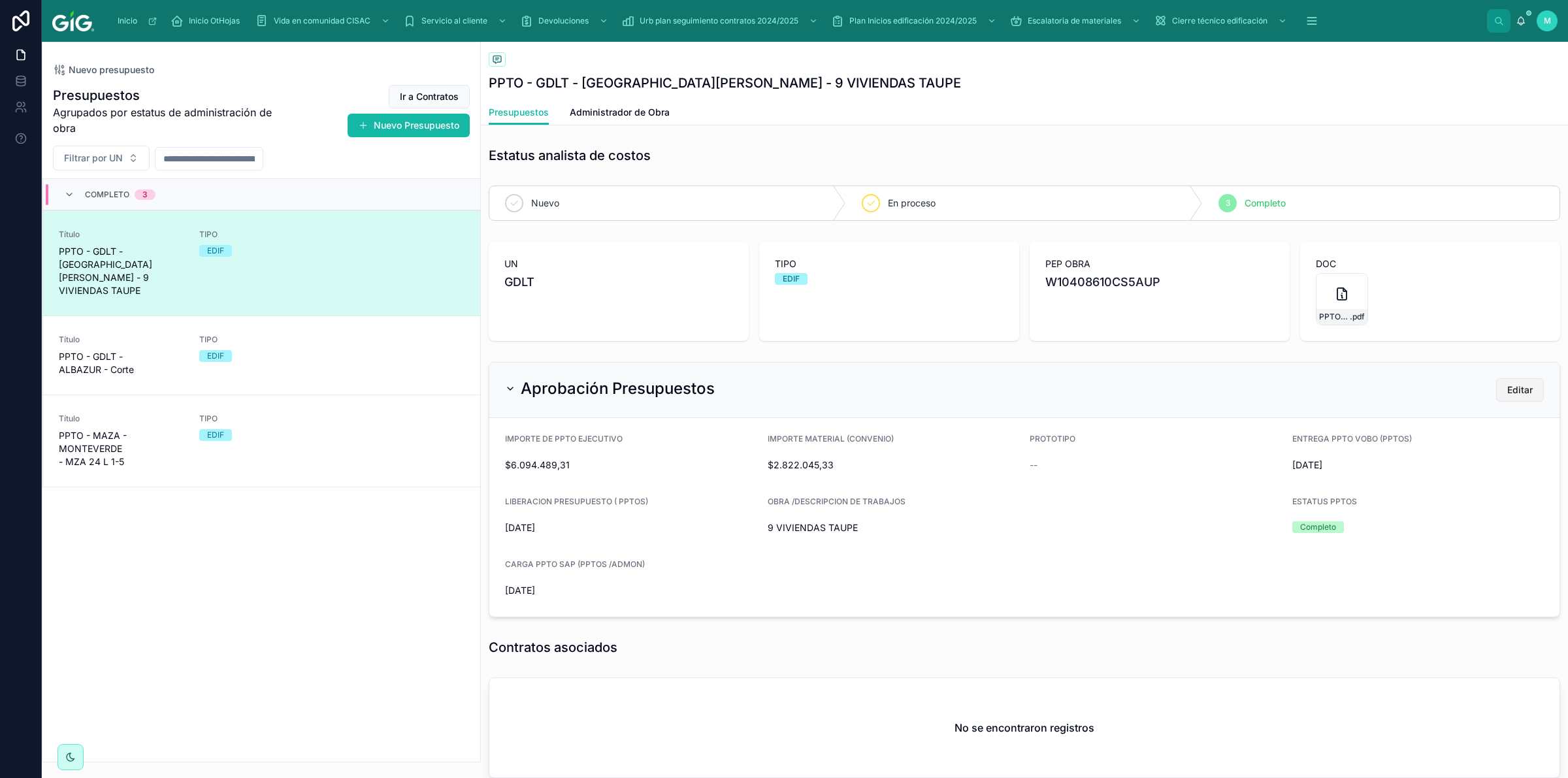
click at [1507, 395] on span "Editar" at bounding box center [1520, 390] width 26 height 13
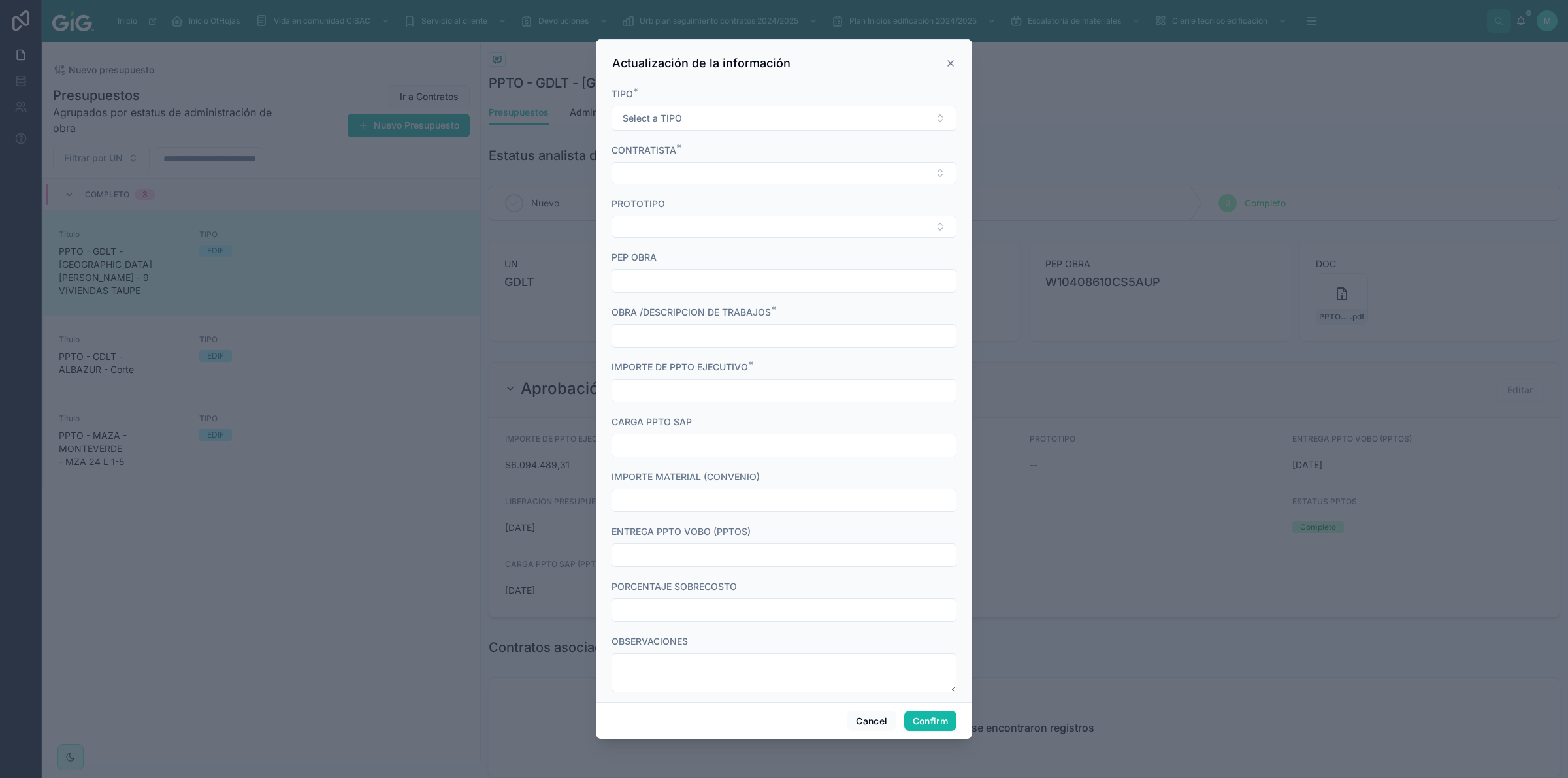
scroll to position [373, 0]
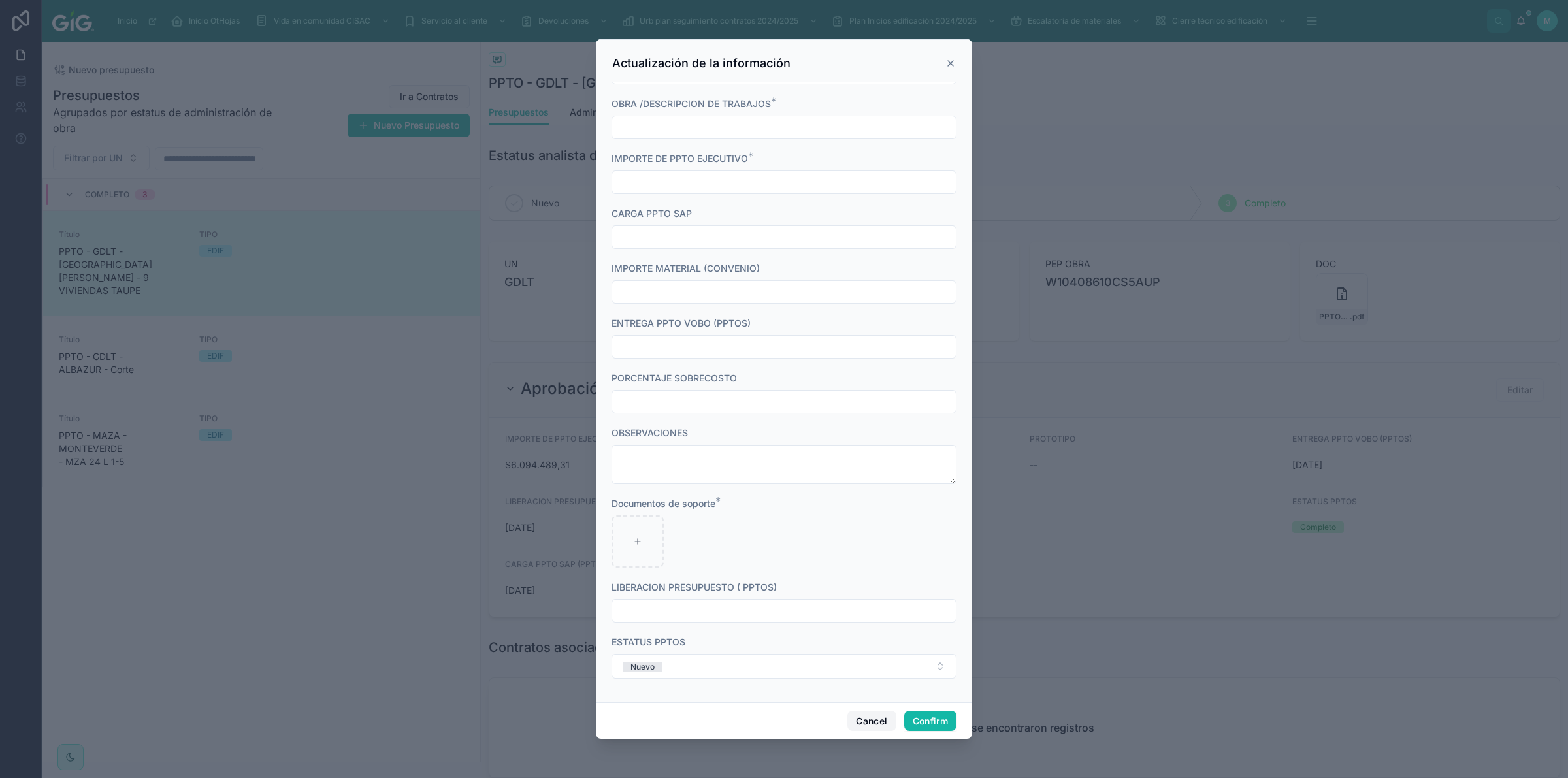
click at [880, 714] on button "Cancel" at bounding box center [872, 720] width 49 height 21
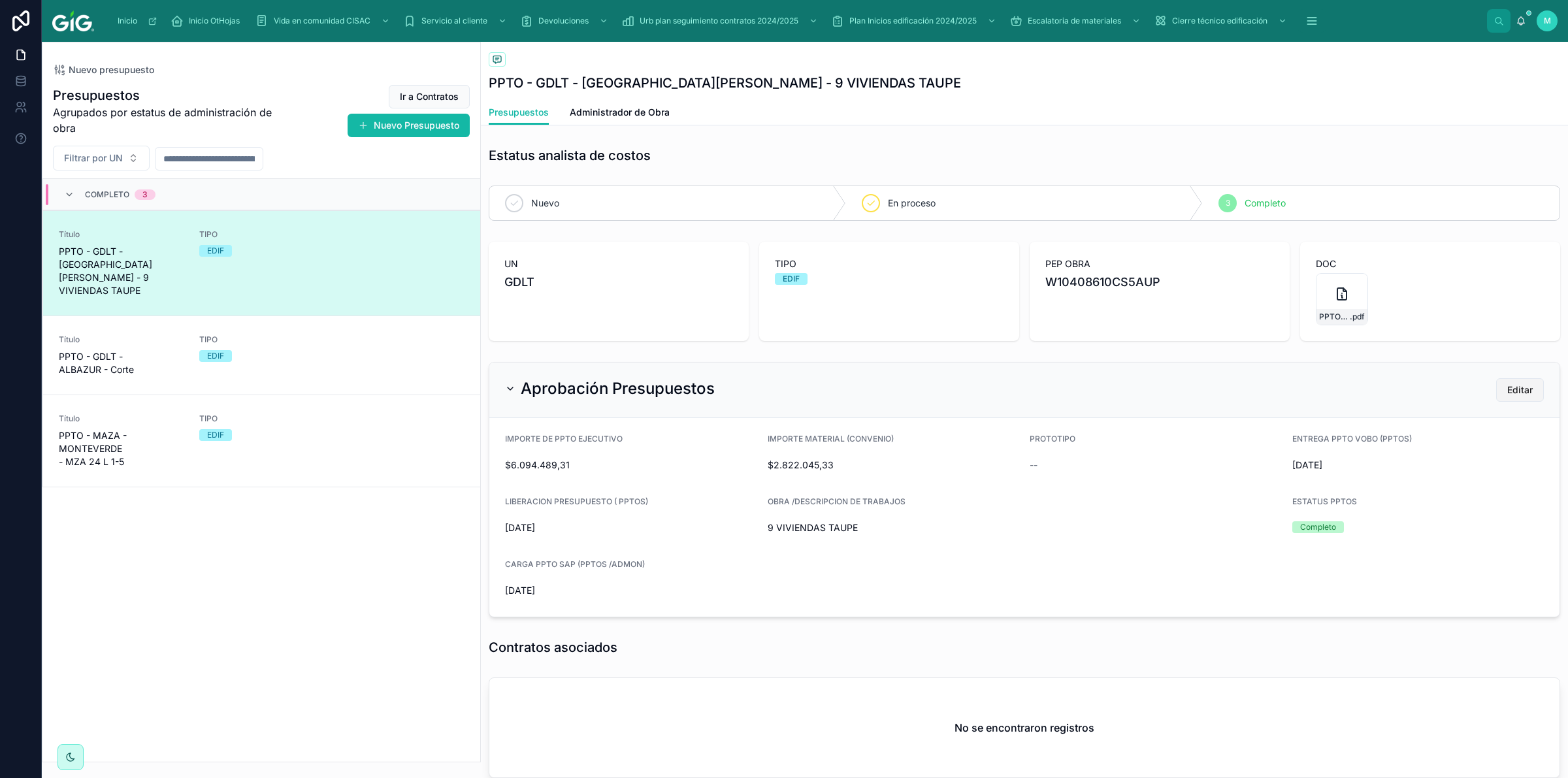
click at [1496, 396] on button "Editar" at bounding box center [1519, 389] width 48 height 24
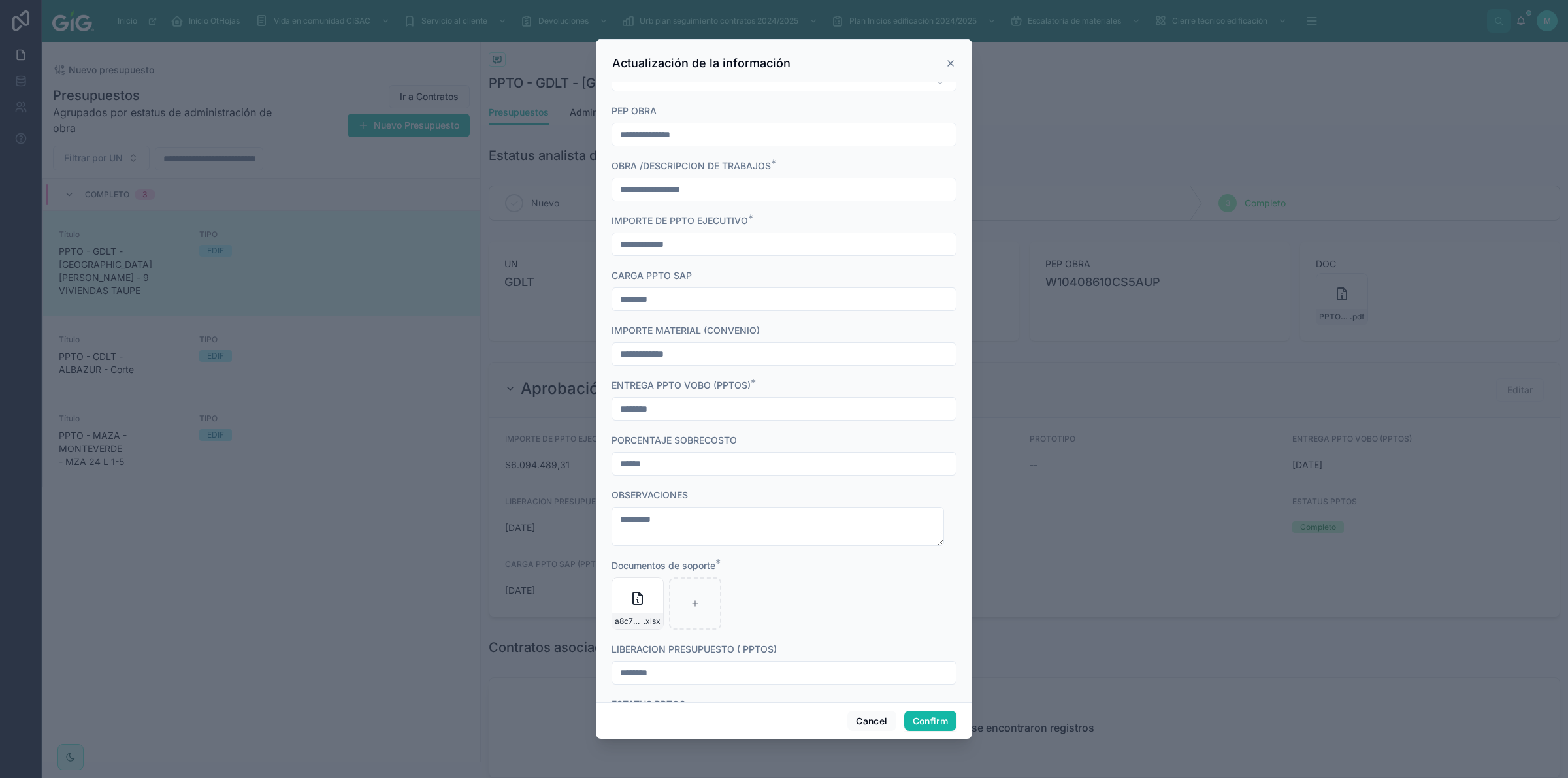
scroll to position [379, 0]
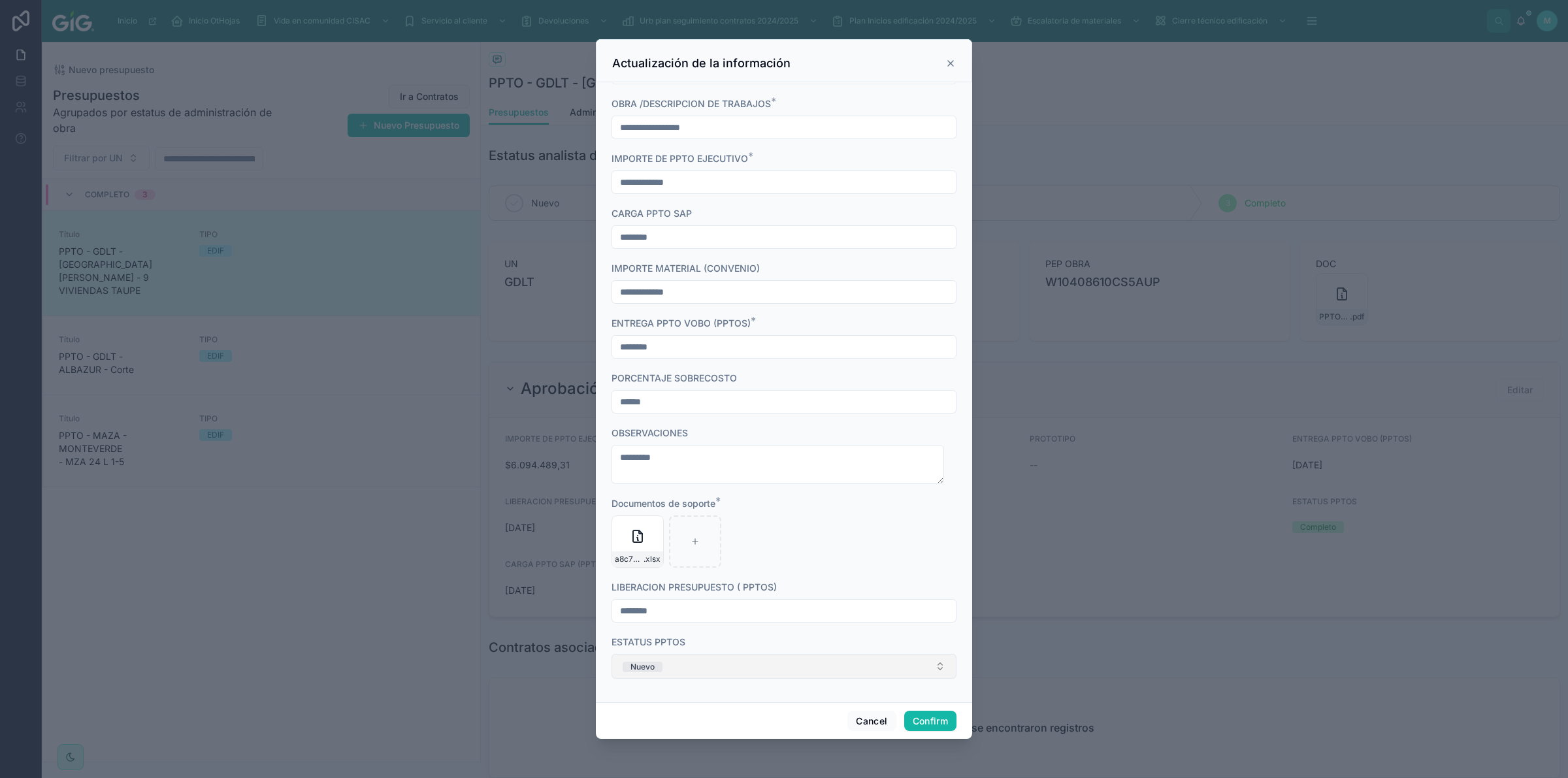
click at [712, 655] on button "Nuevo" at bounding box center [784, 666] width 345 height 25
click at [866, 726] on button "Cancel" at bounding box center [872, 720] width 49 height 21
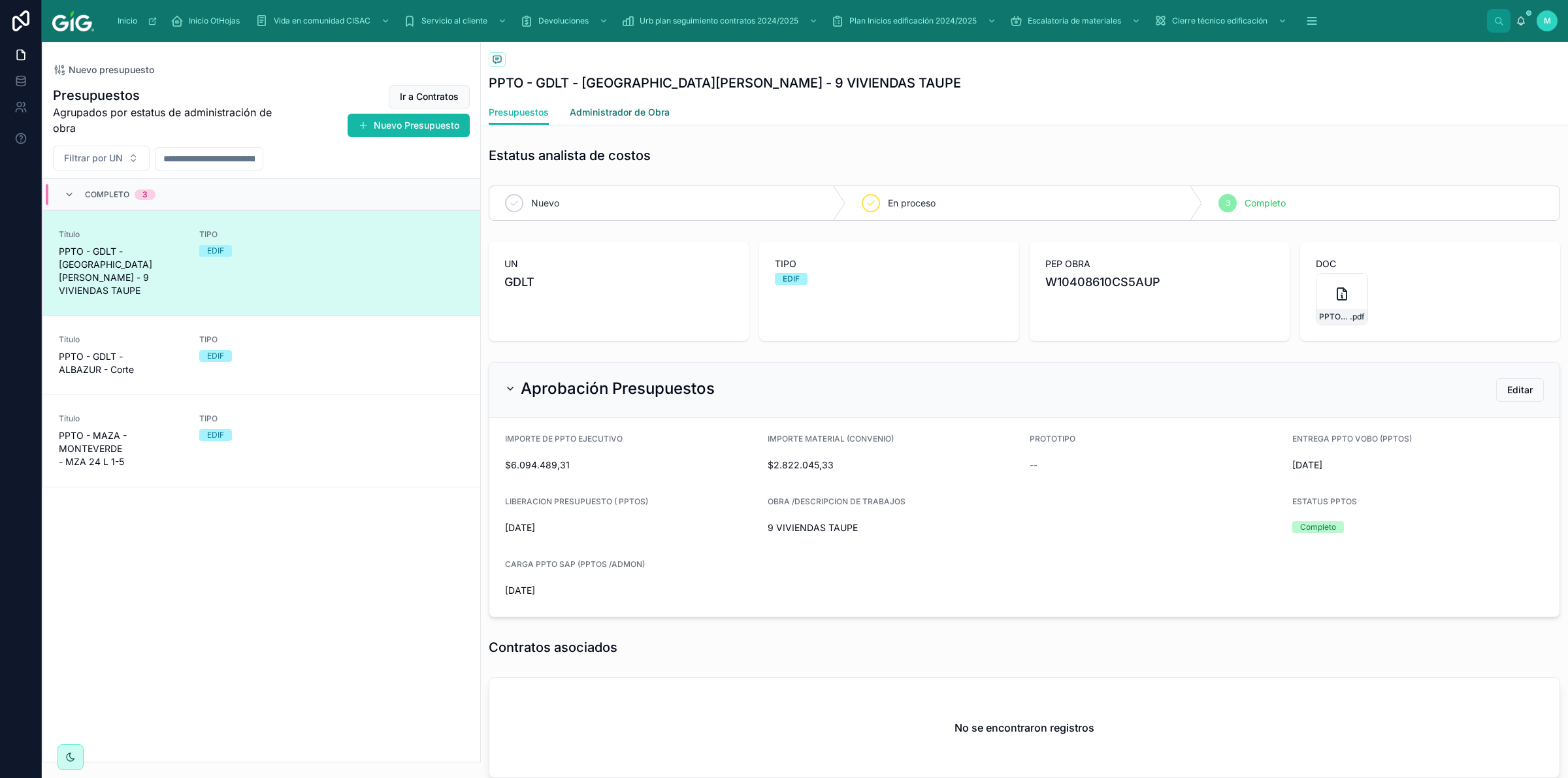
click at [616, 105] on link "Administrador de Obra" at bounding box center [620, 113] width 100 height 26
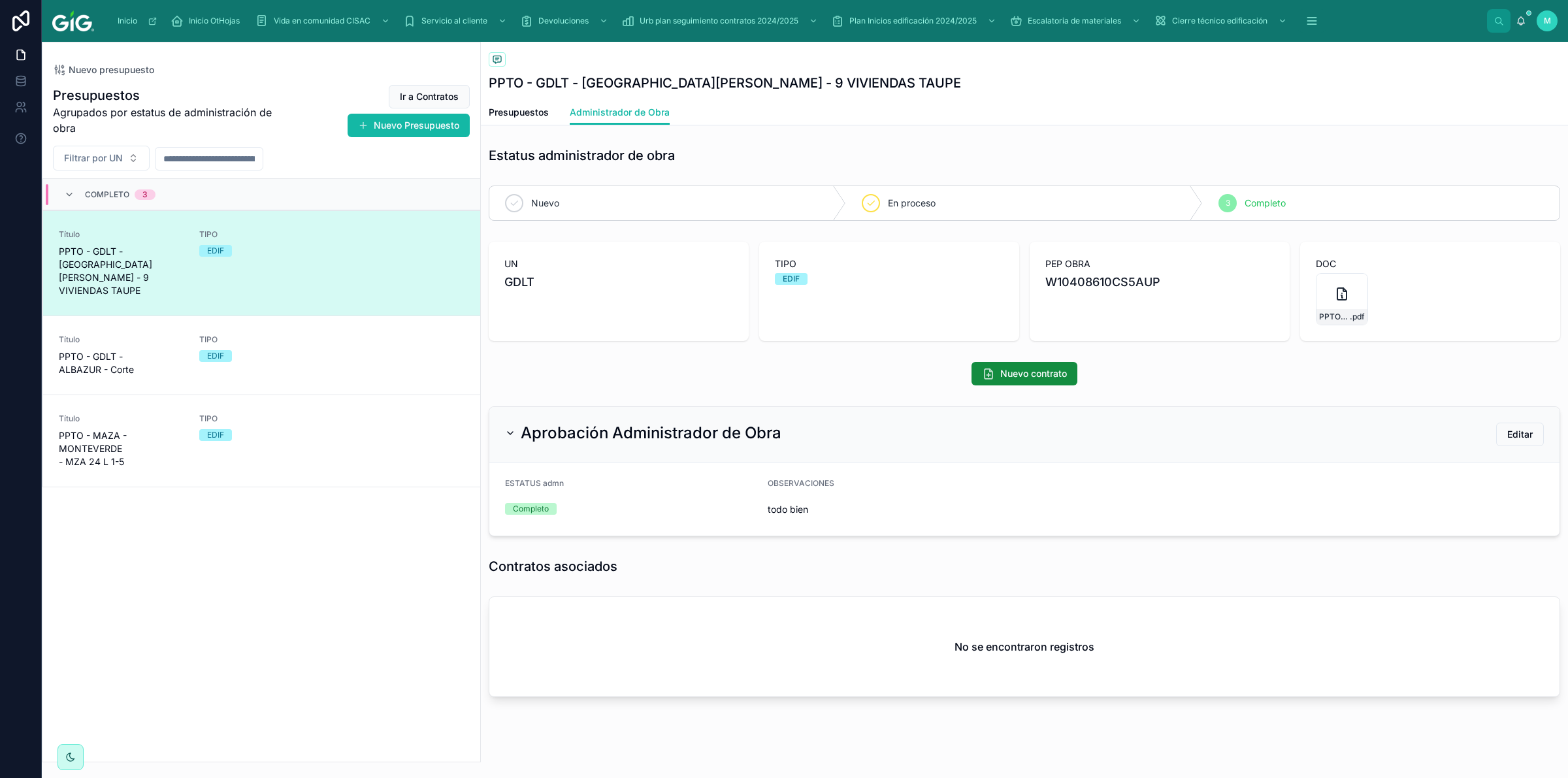
click at [549, 113] on div "Presupuestos Administrador de Obra" at bounding box center [1024, 112] width 1071 height 25
click at [536, 111] on span "Presupuestos" at bounding box center [519, 112] width 60 height 13
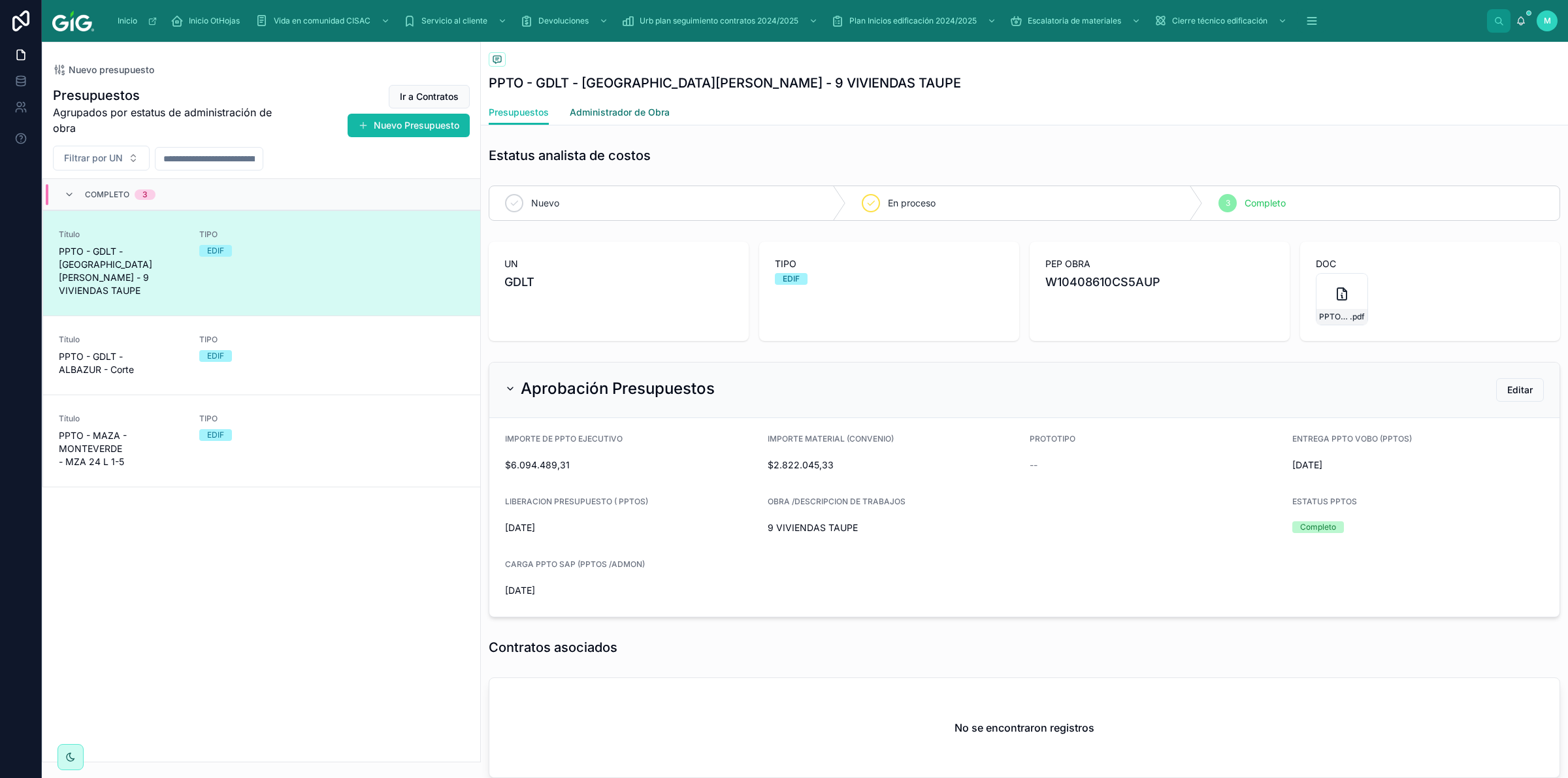
click at [598, 103] on link "Administrador de Obra" at bounding box center [620, 113] width 100 height 26
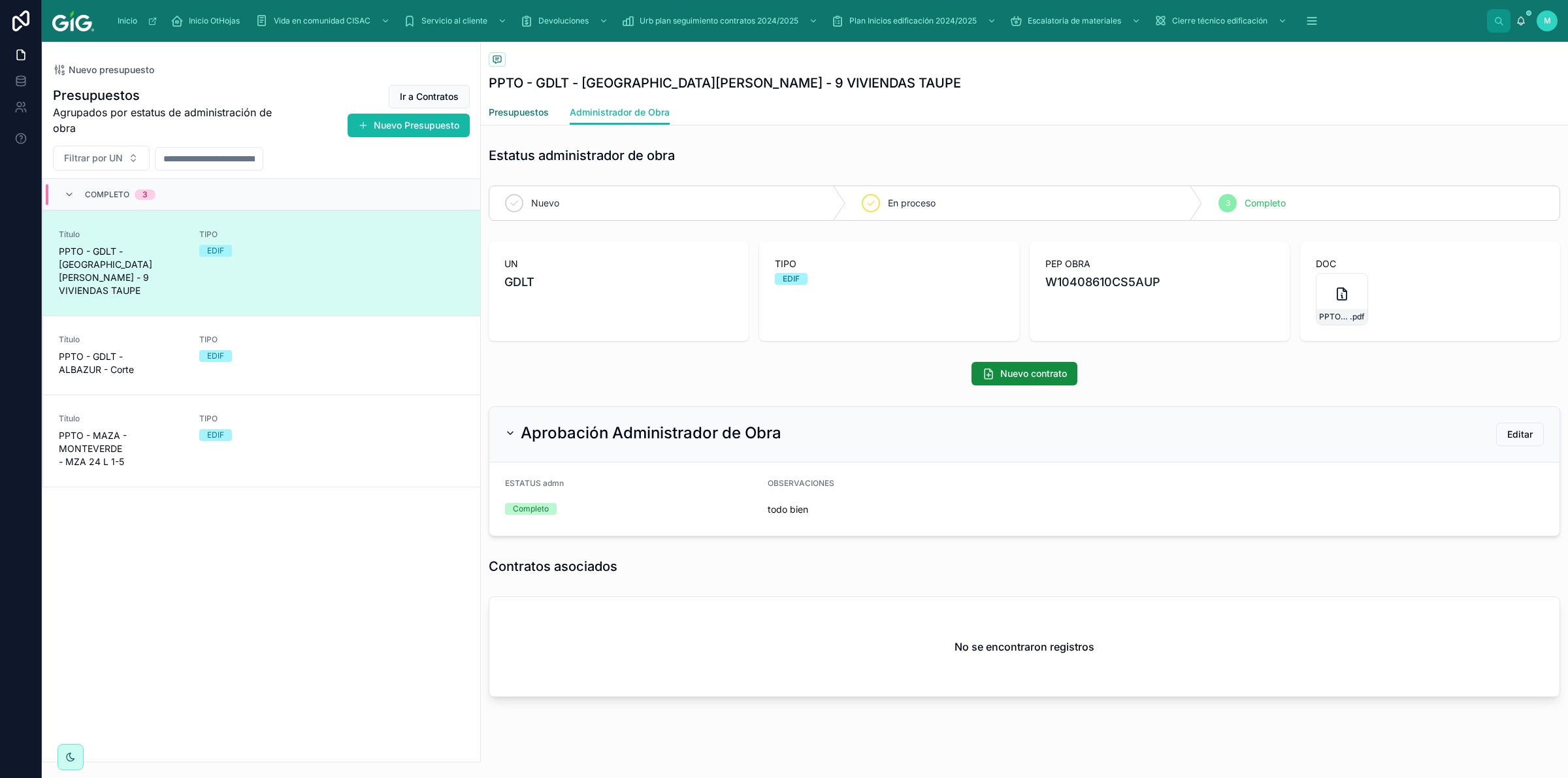
click at [531, 120] on link "Presupuestos" at bounding box center [519, 113] width 60 height 26
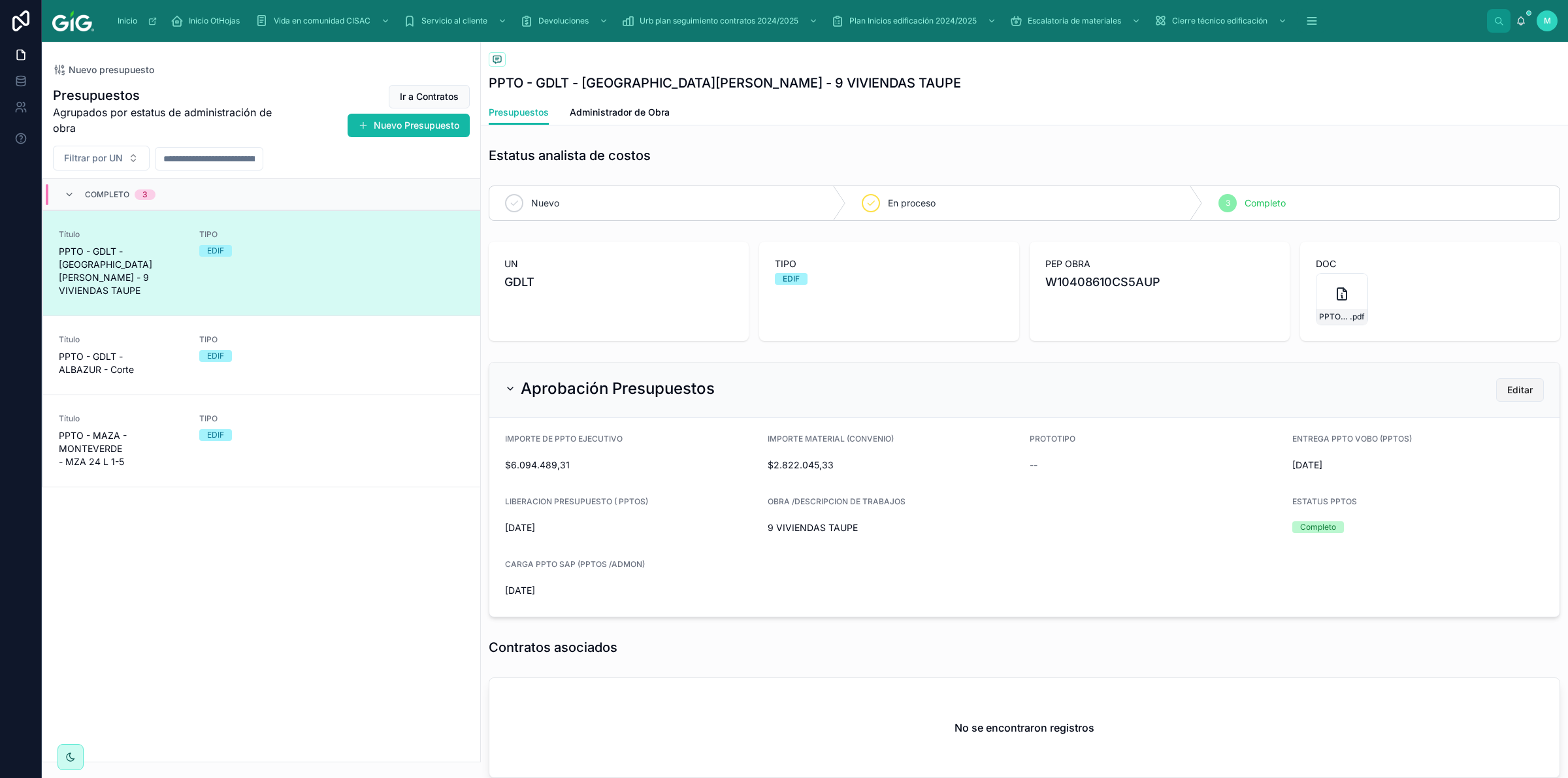
click at [1513, 379] on div "Inicio Inicio OtHojas Vida en comunidad CISAC Servicio al cliente Devoluciones …" at bounding box center [805, 389] width 1526 height 778
click at [1507, 389] on span "Editar" at bounding box center [1520, 390] width 26 height 13
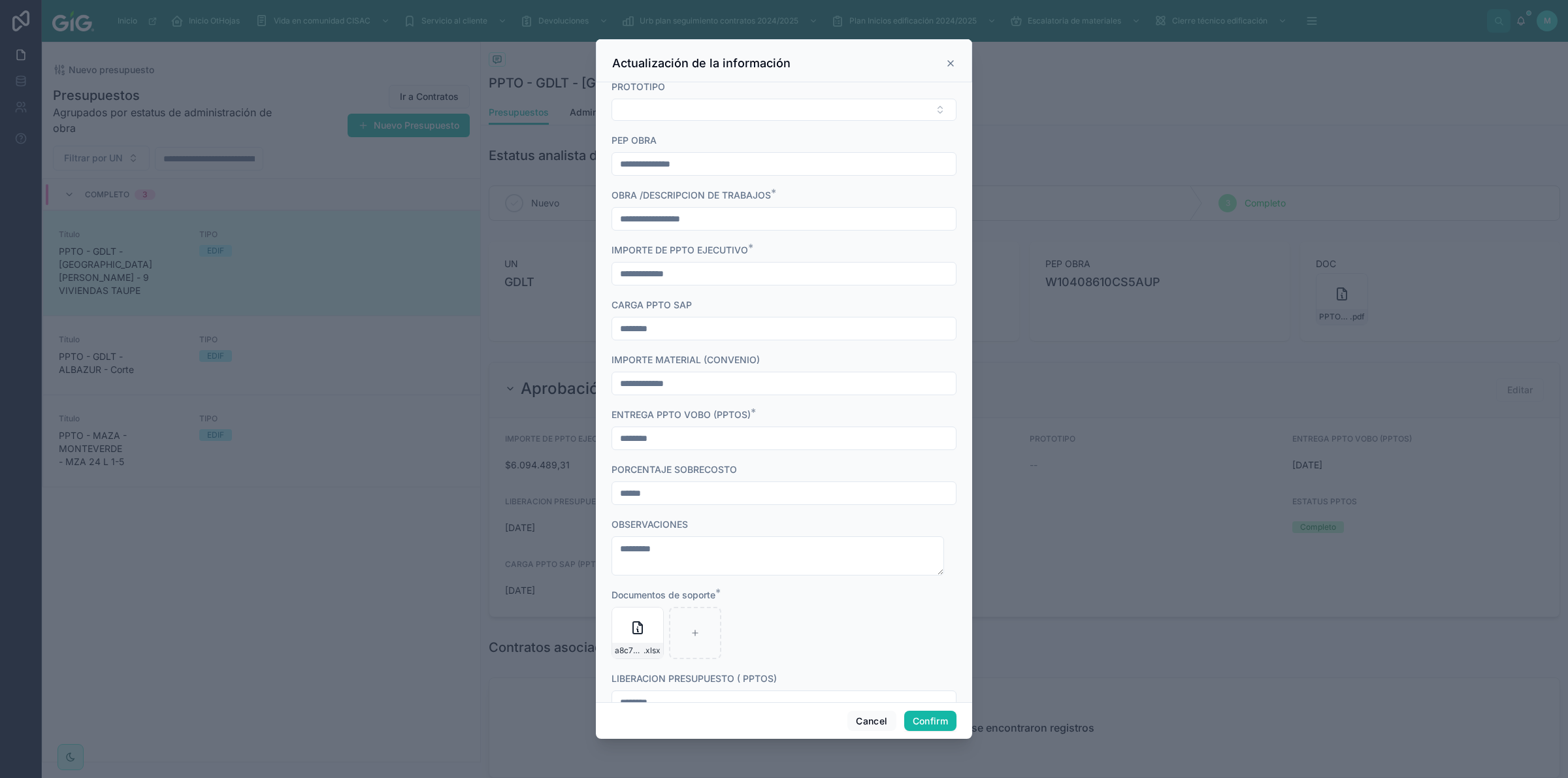
scroll to position [379, 0]
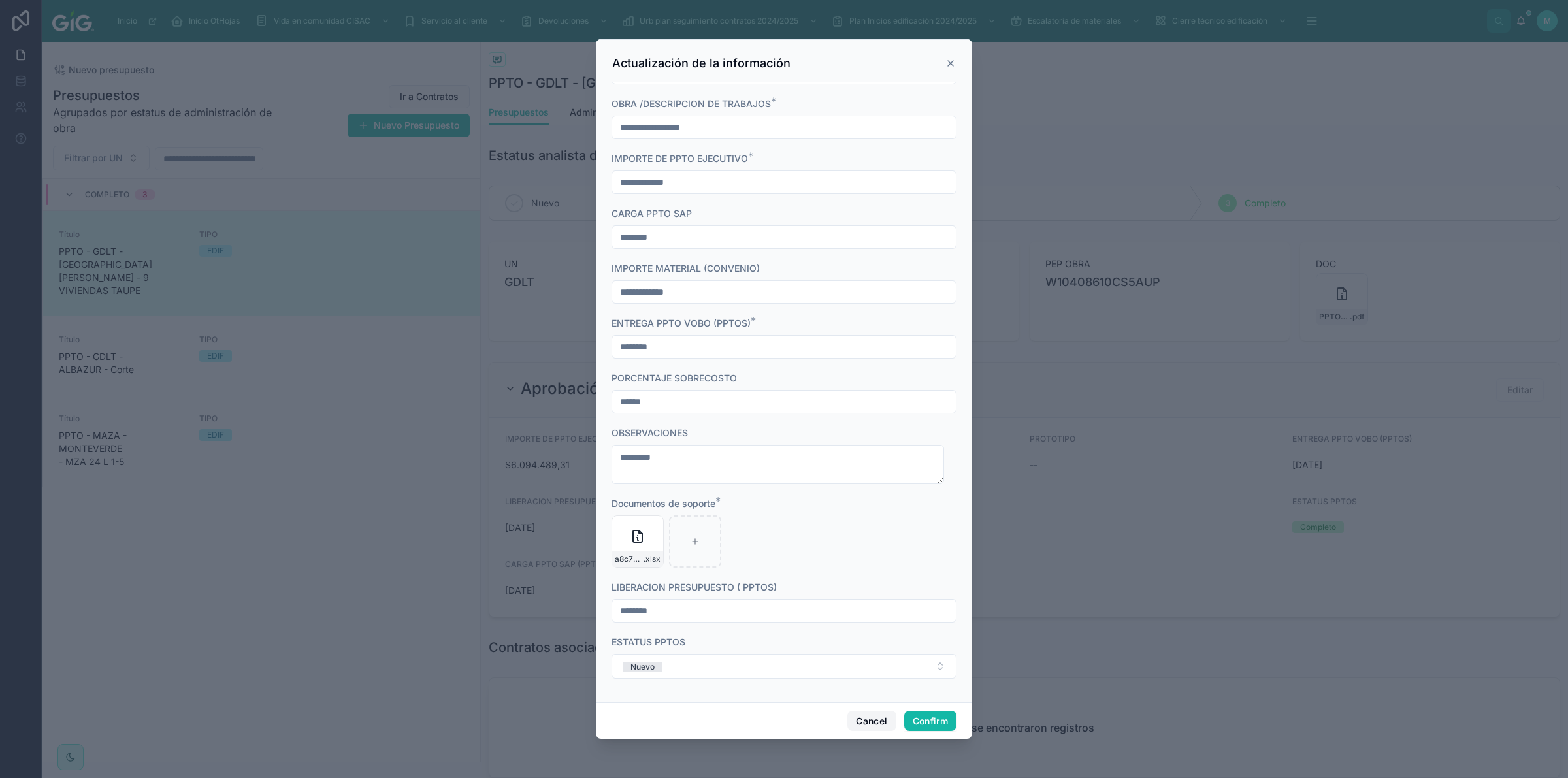
click at [870, 720] on button "Cancel" at bounding box center [872, 720] width 49 height 21
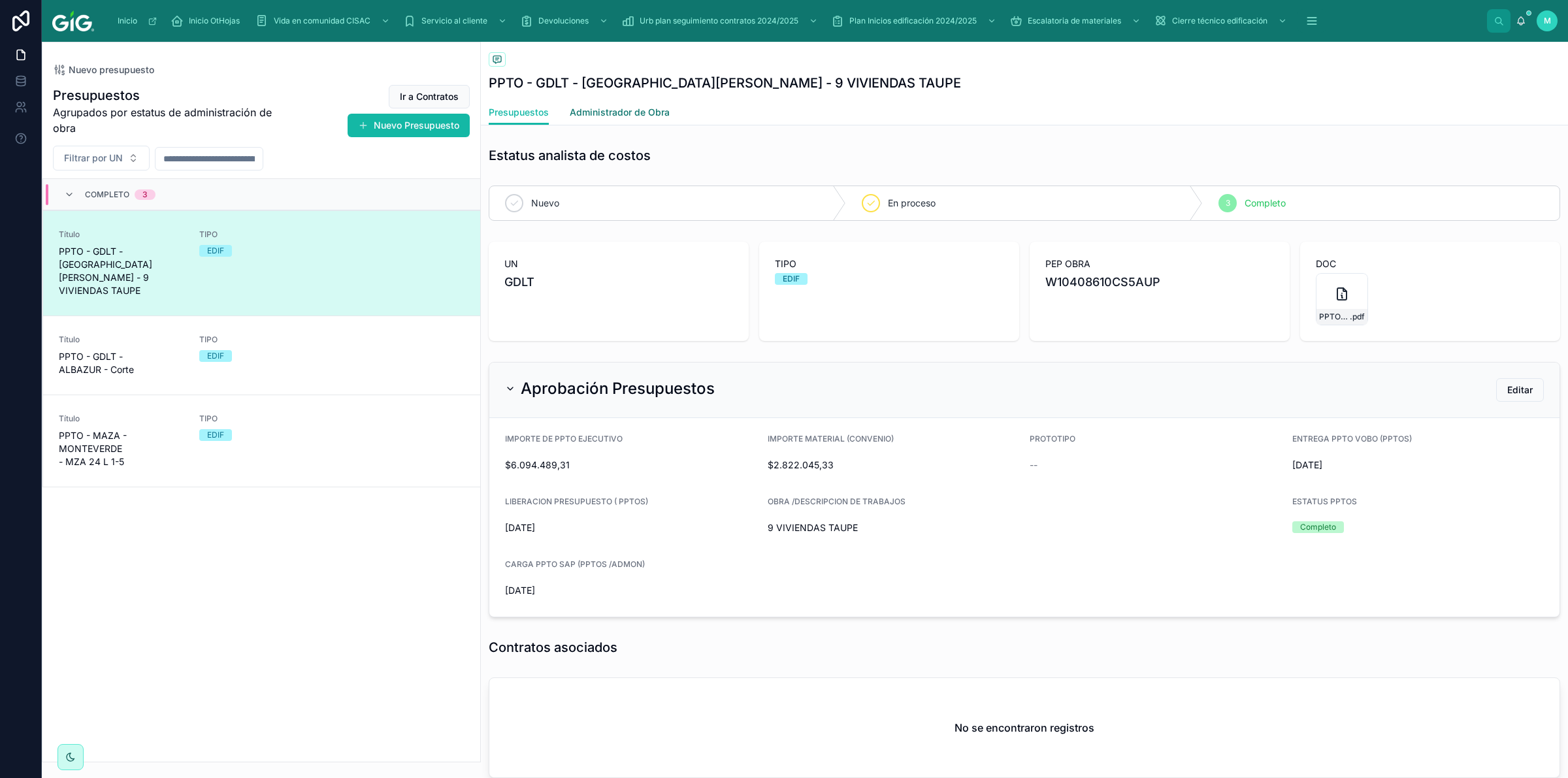
click at [634, 114] on span "Administrador de Obra" at bounding box center [620, 112] width 100 height 13
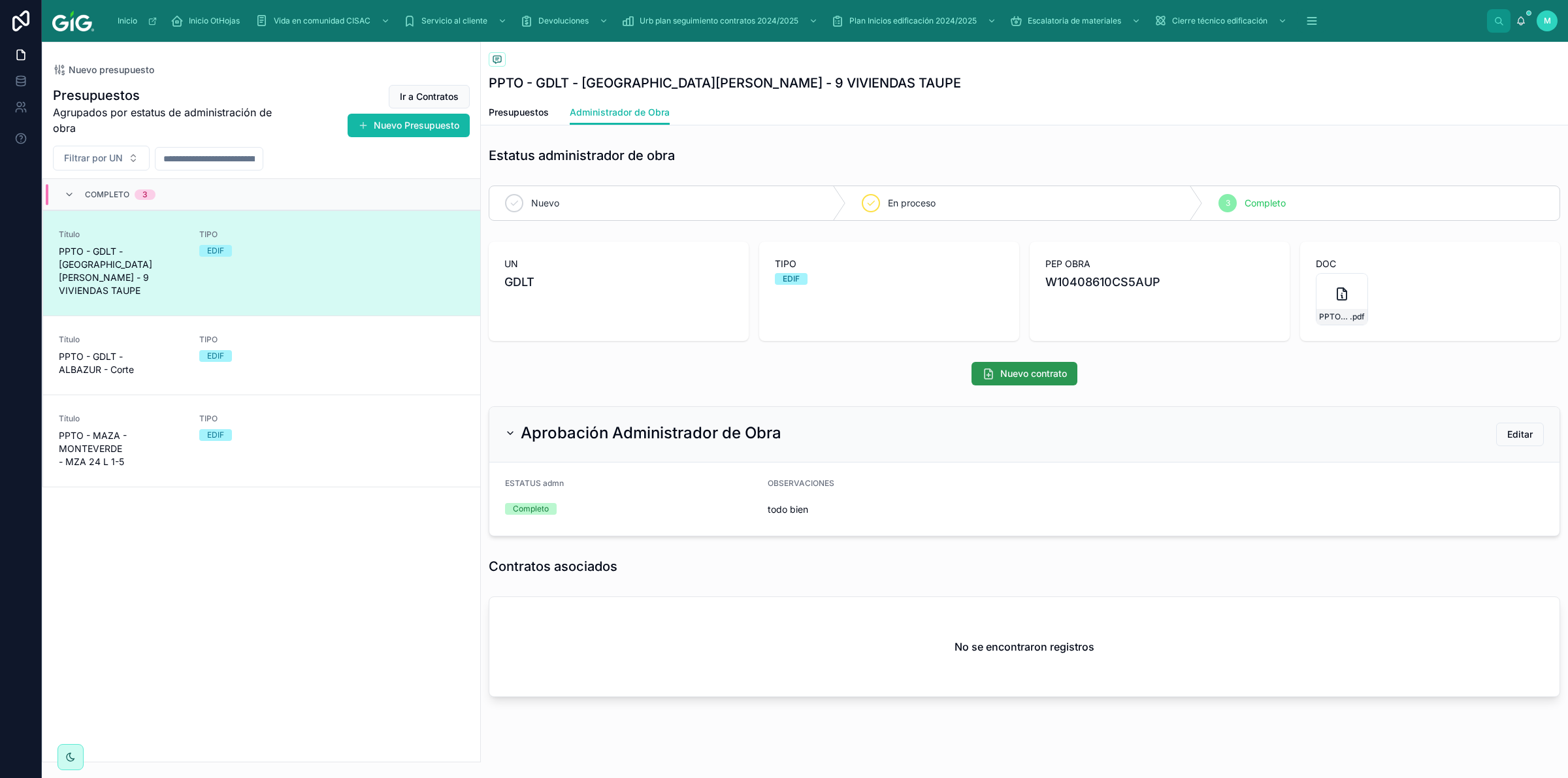
click at [1037, 372] on span "Nuevo contrato" at bounding box center [1033, 374] width 66 height 13
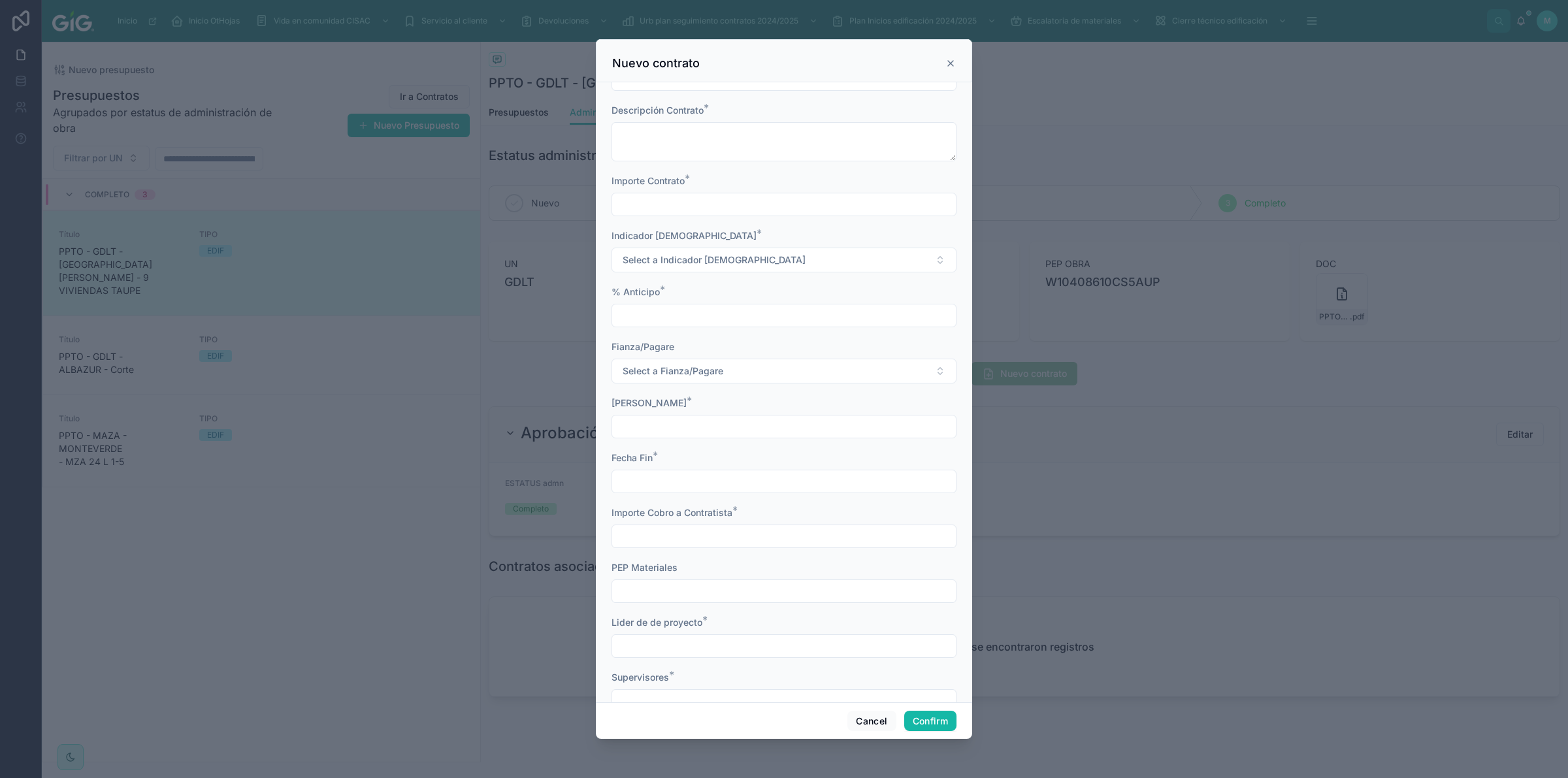
scroll to position [213, 0]
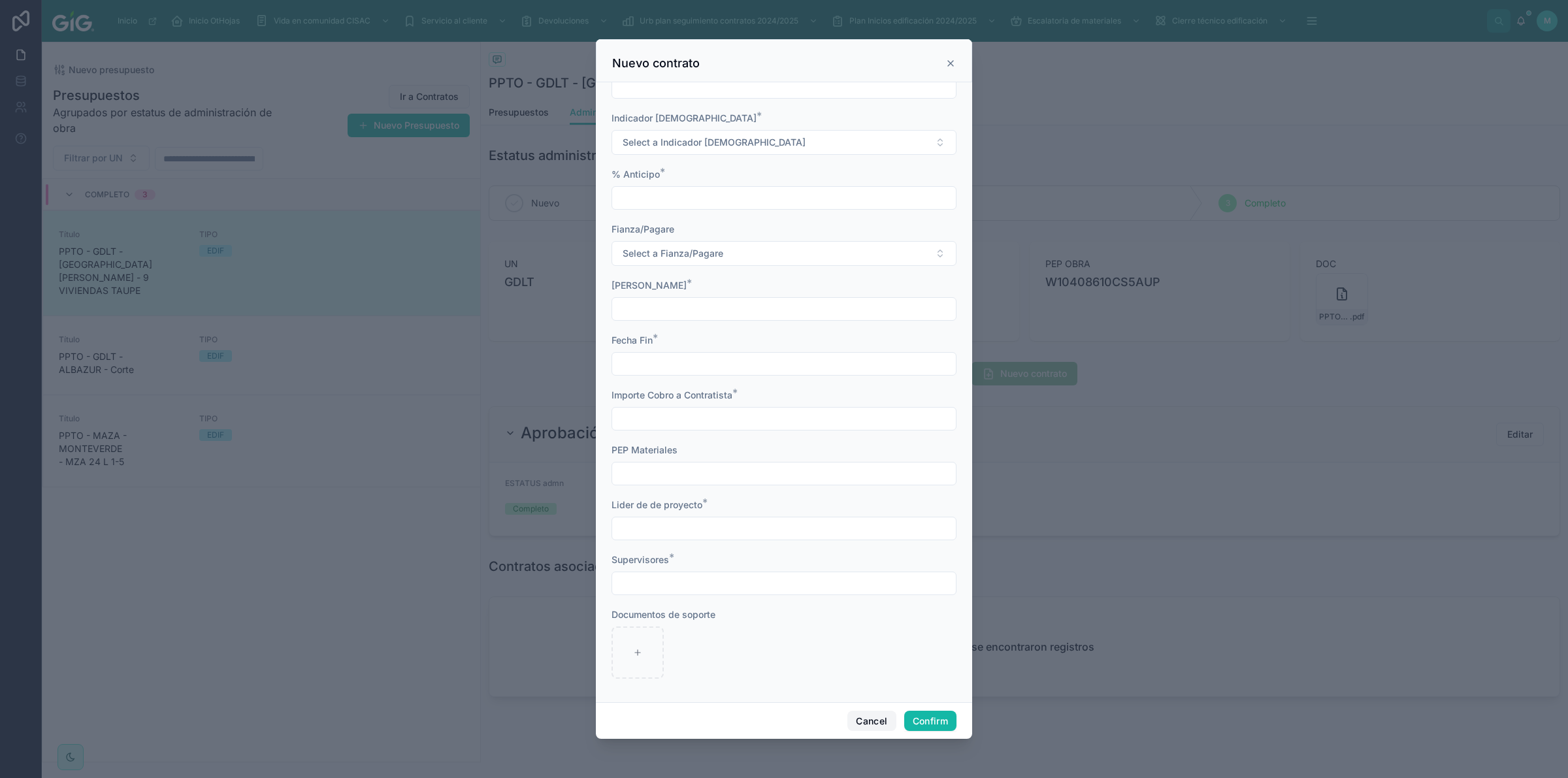
click at [872, 718] on button "Cancel" at bounding box center [872, 720] width 49 height 21
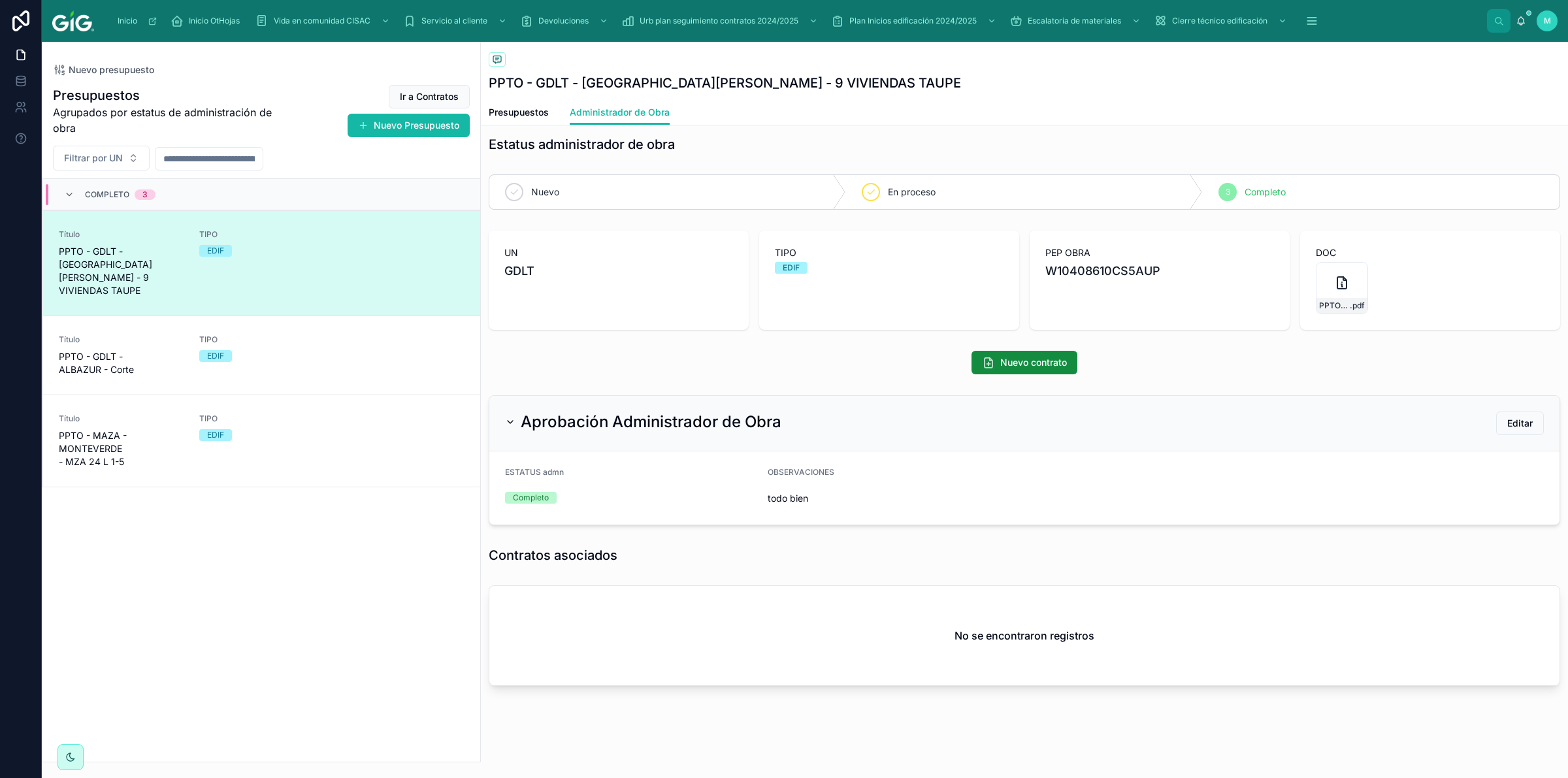
scroll to position [14, 0]
click at [1507, 424] on span "Editar" at bounding box center [1520, 421] width 26 height 13
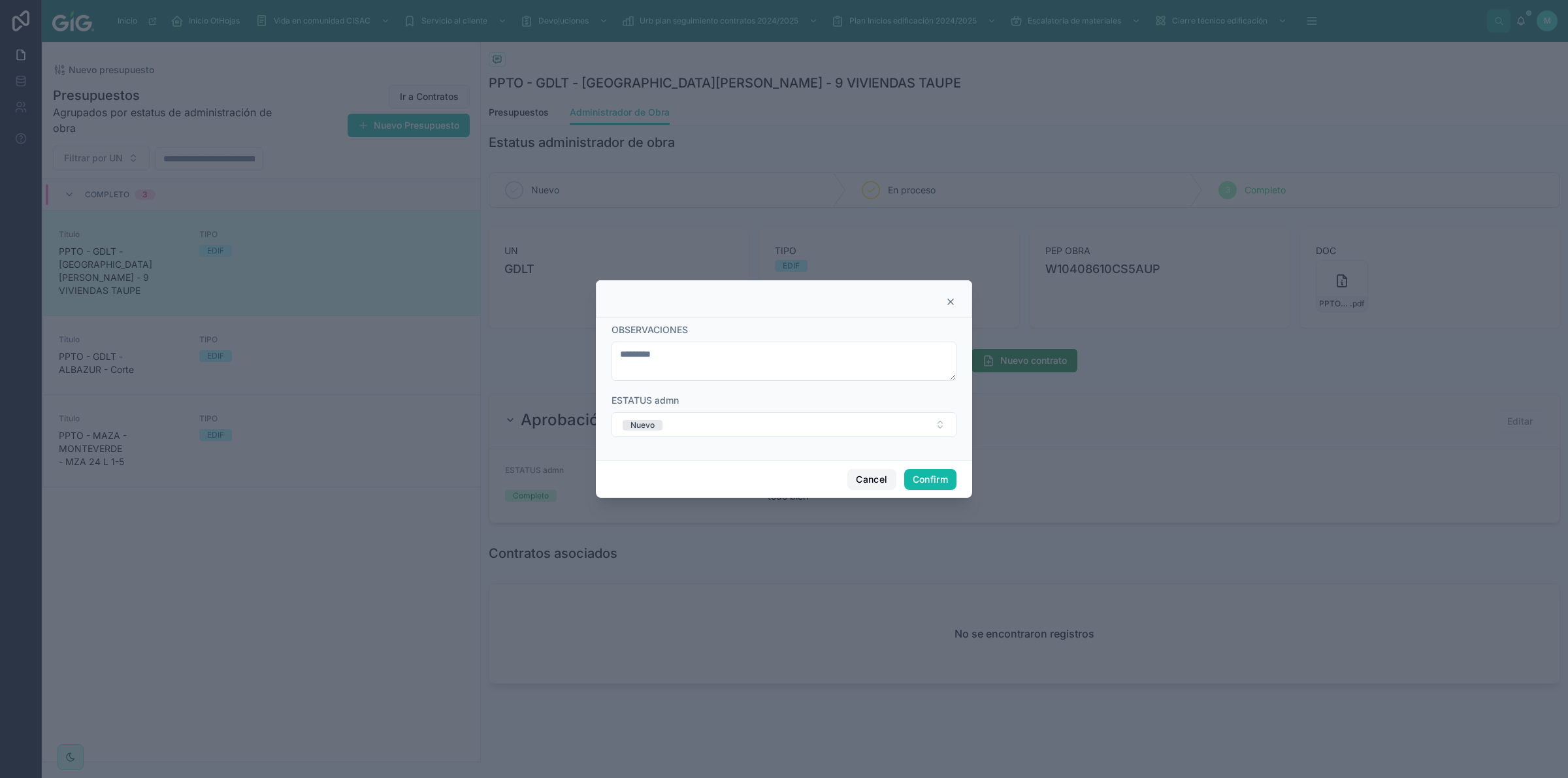
click at [874, 474] on button "Cancel" at bounding box center [872, 479] width 49 height 21
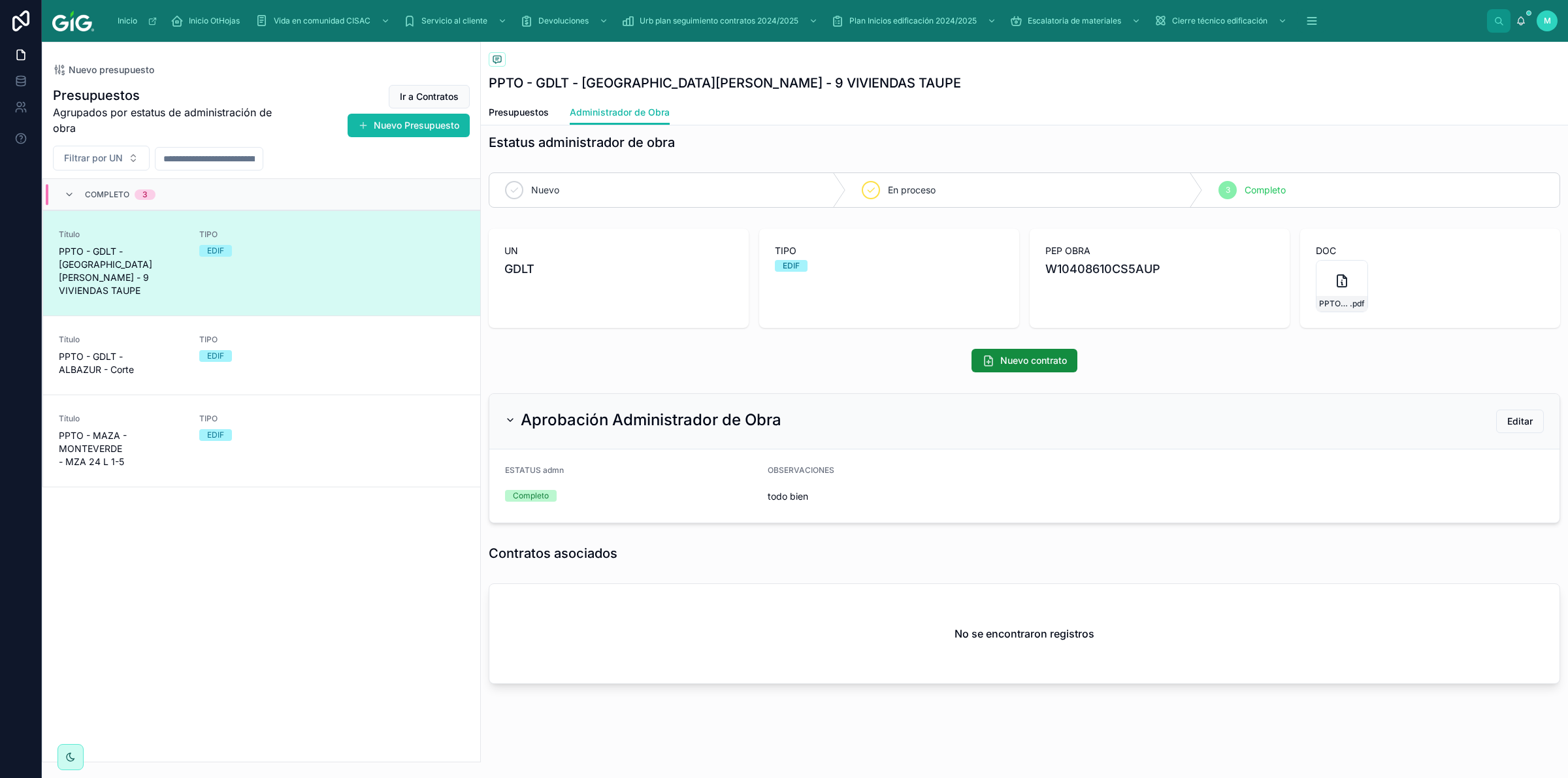
scroll to position [0, 0]
